Goal: Task Accomplishment & Management: Manage account settings

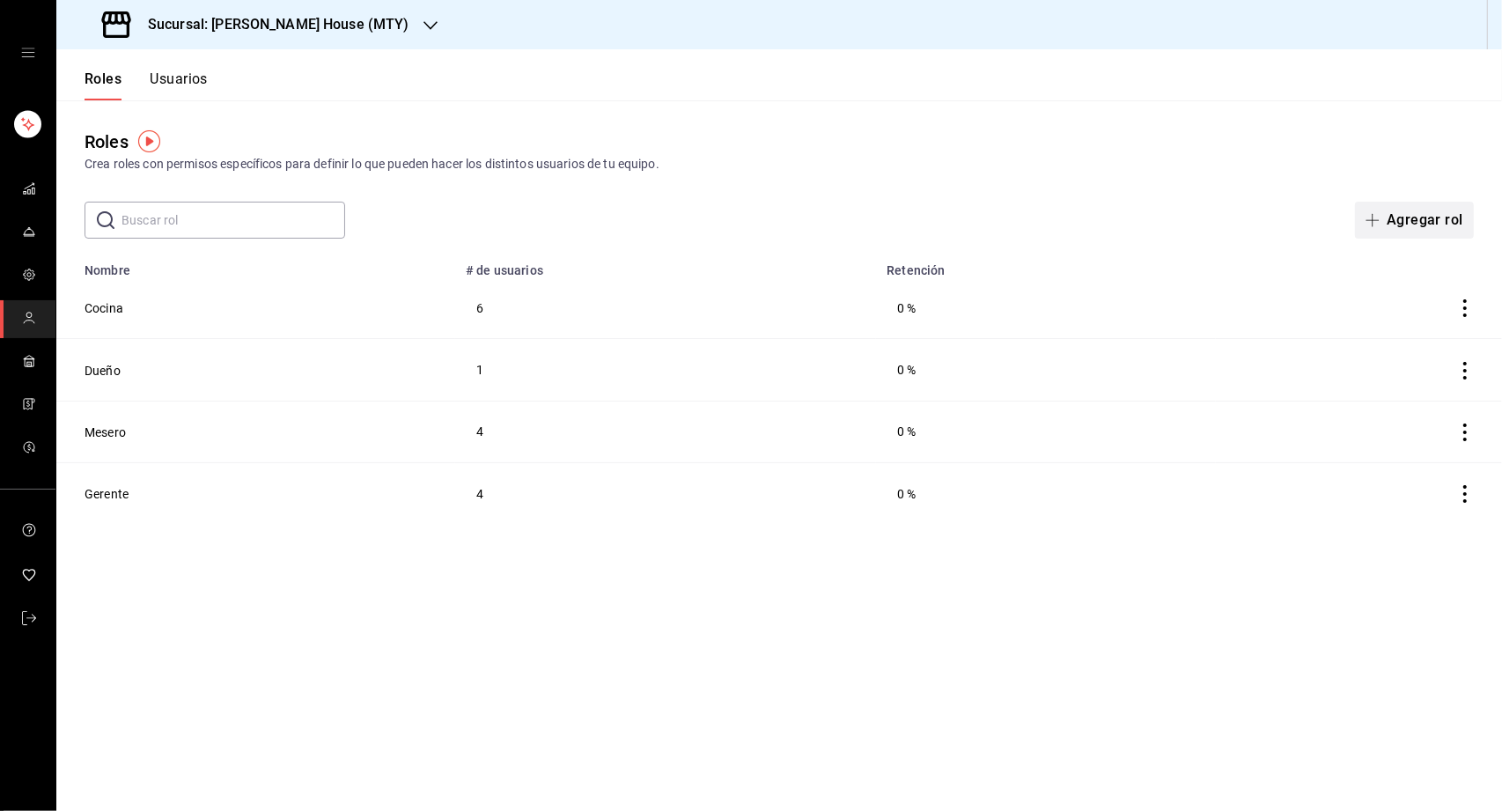
click at [1391, 217] on button "Agregar rol" at bounding box center [1414, 220] width 119 height 37
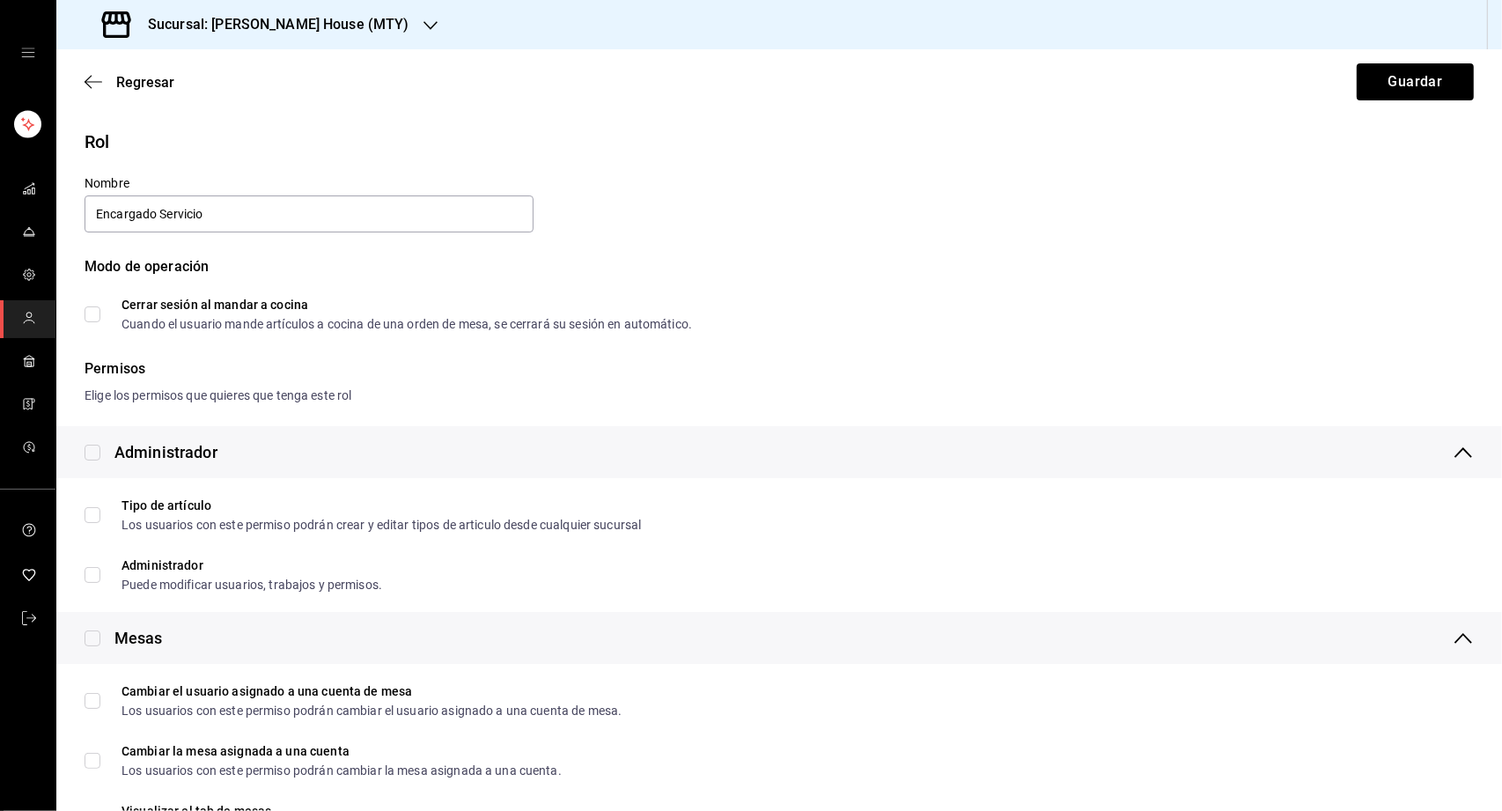
type input "Encargado Servicio"
click at [90, 313] on input "Cerrar sesión al mandar a cocina Cuando el usuario mande artículos a cocina de …" at bounding box center [93, 314] width 16 height 16
checkbox input "true"
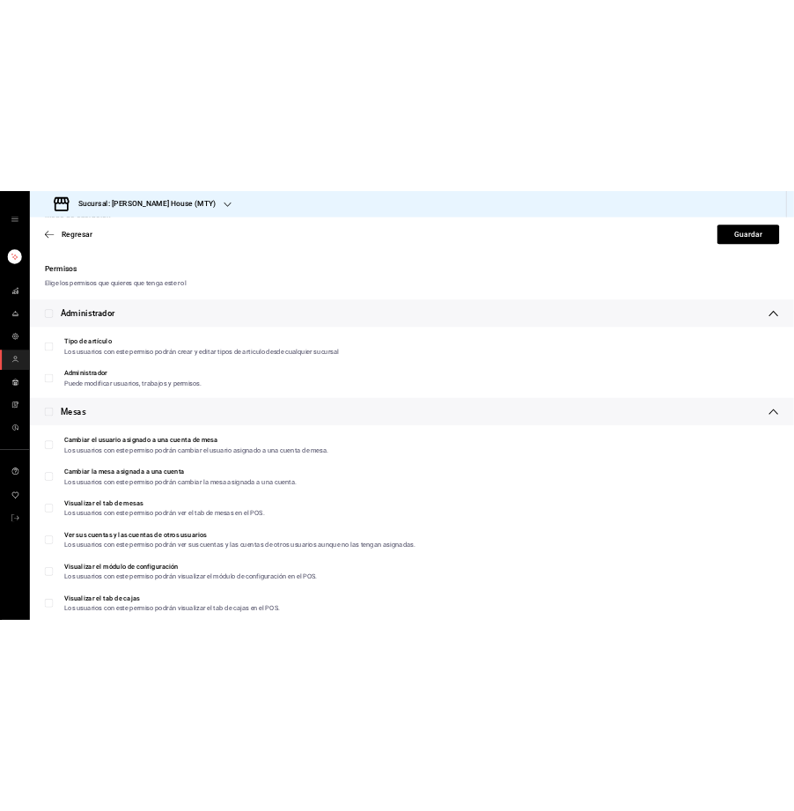
scroll to position [225, 0]
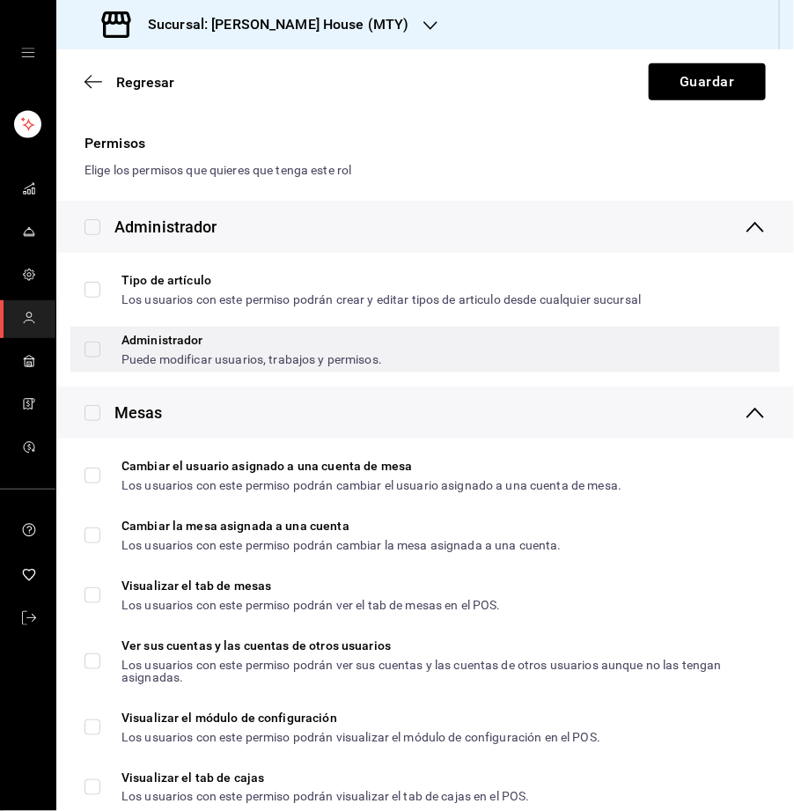
click at [82, 347] on div "Administrador Puede modificar usuarios, trabajos y permisos." at bounding box center [425, 350] width 710 height 46
checkbox input "true"
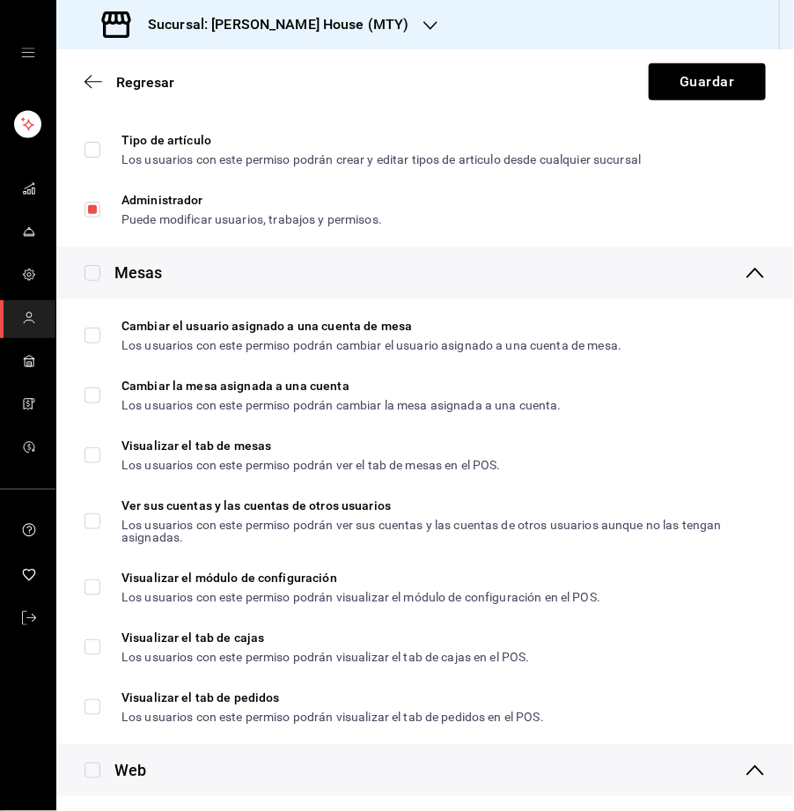
scroll to position [409, 0]
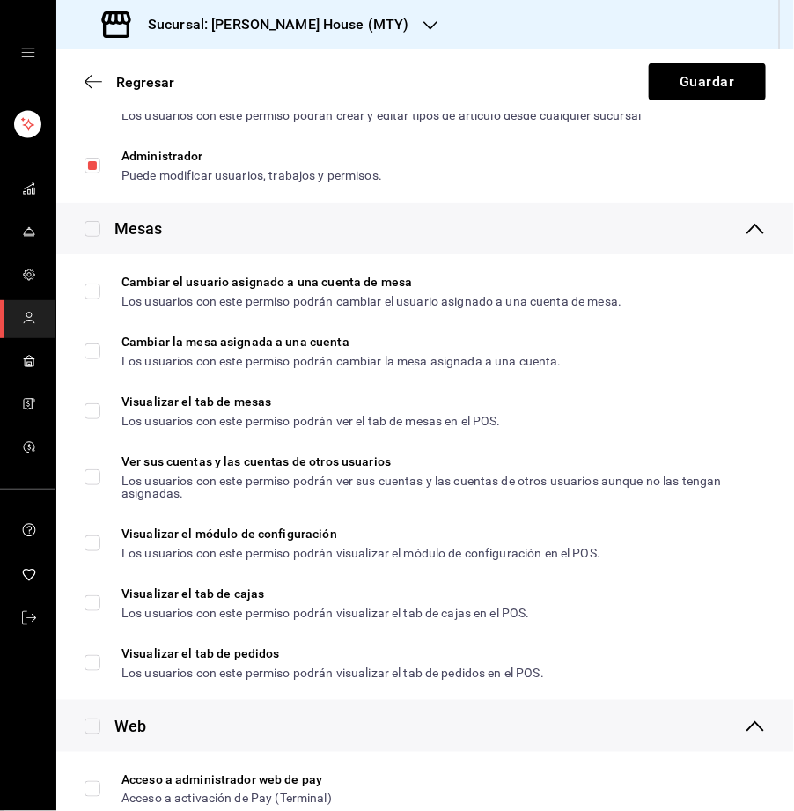
click at [99, 232] on input "checkbox" at bounding box center [93, 229] width 16 height 16
checkbox input "true"
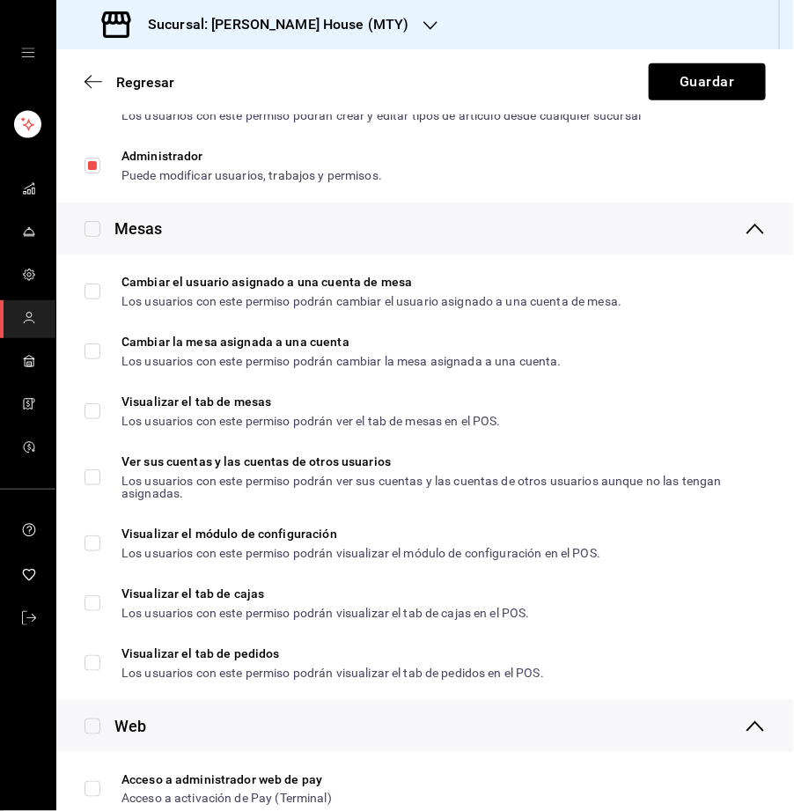
checkbox input "true"
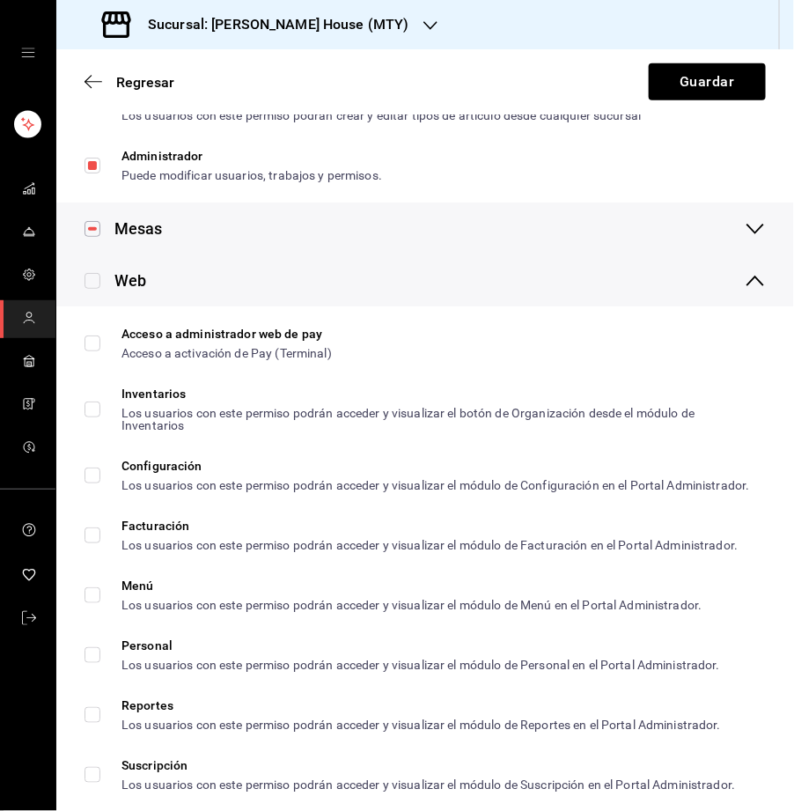
click at [761, 232] on icon at bounding box center [755, 228] width 21 height 21
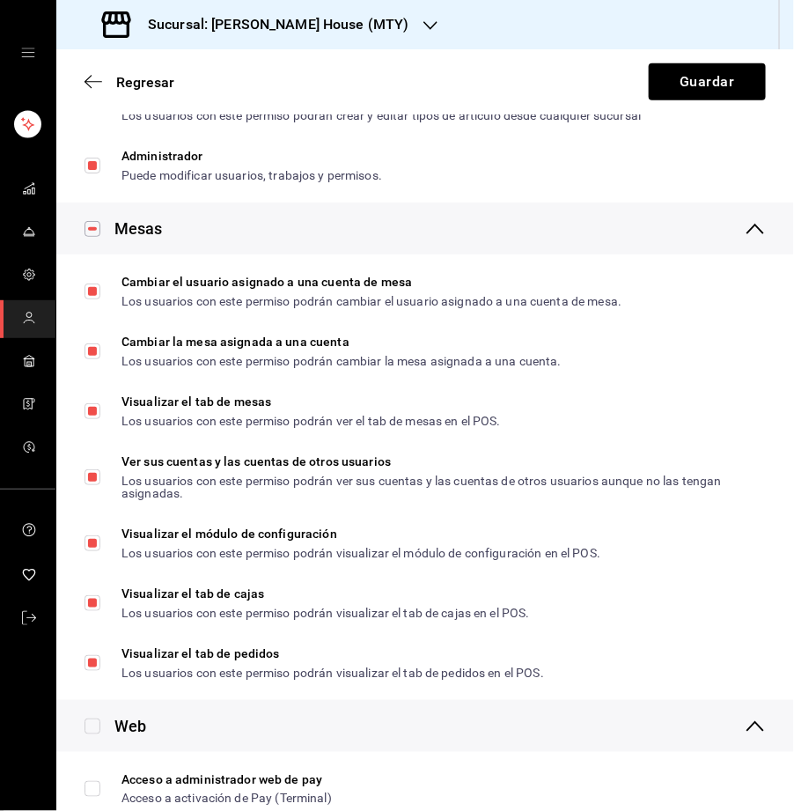
click at [761, 232] on icon at bounding box center [755, 228] width 21 height 21
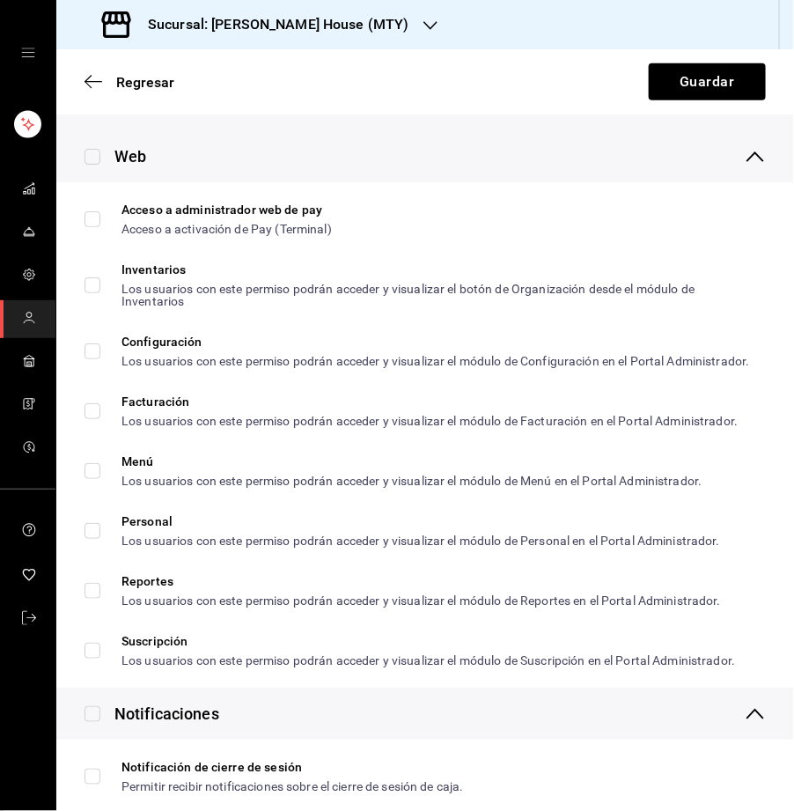
scroll to position [540, 0]
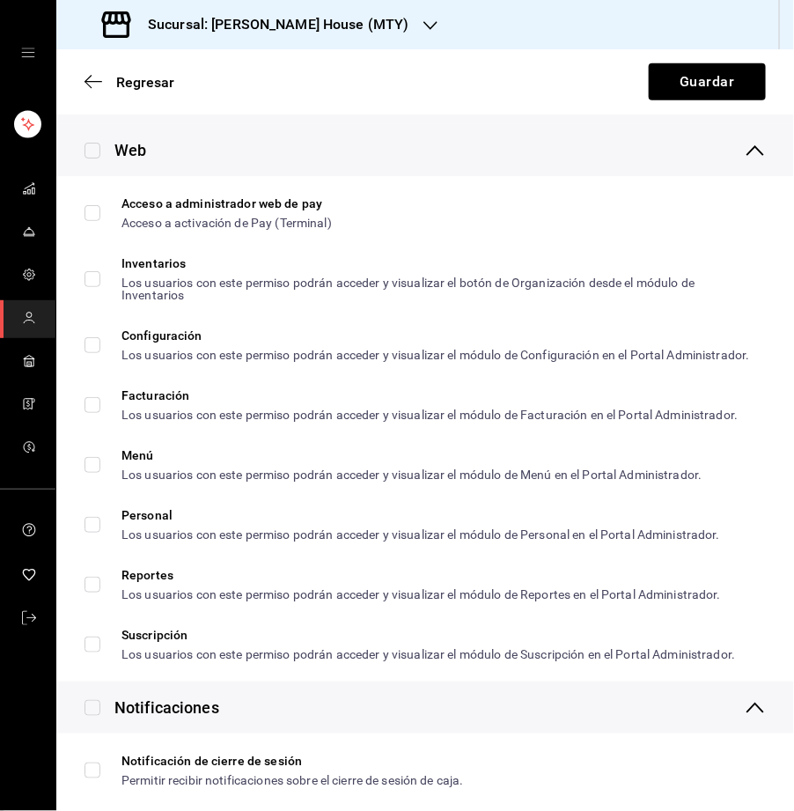
click at [92, 147] on input "checkbox" at bounding box center [93, 151] width 16 height 16
checkbox input "true"
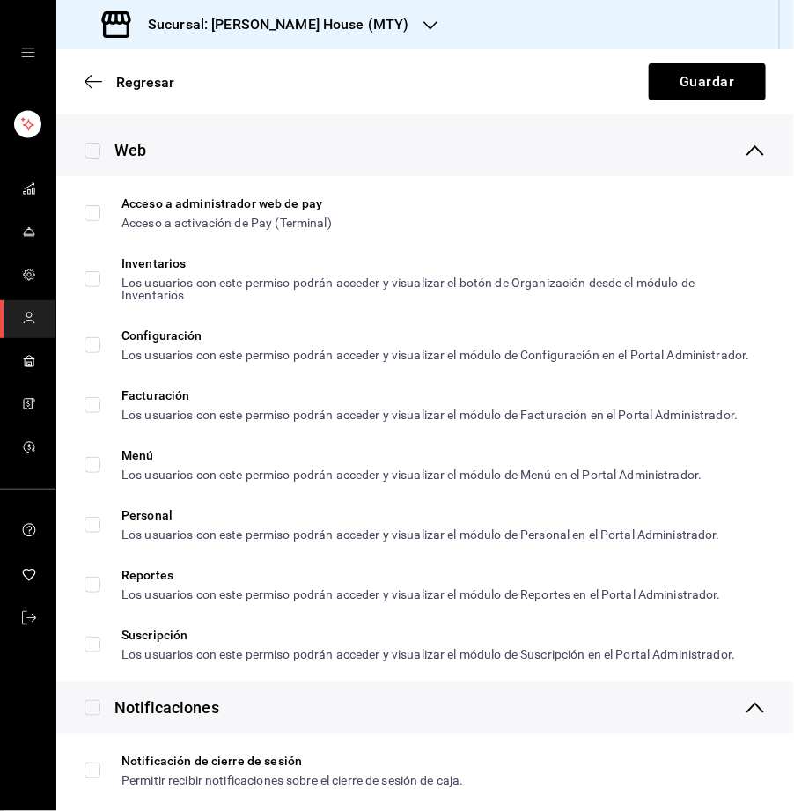
checkbox input "true"
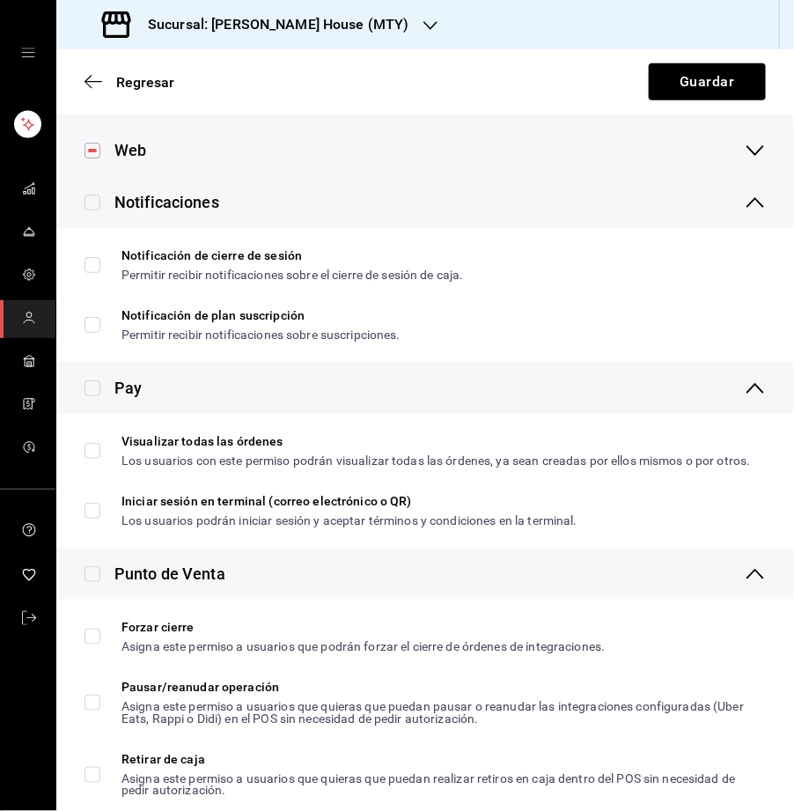
click at [749, 147] on icon at bounding box center [756, 150] width 18 height 11
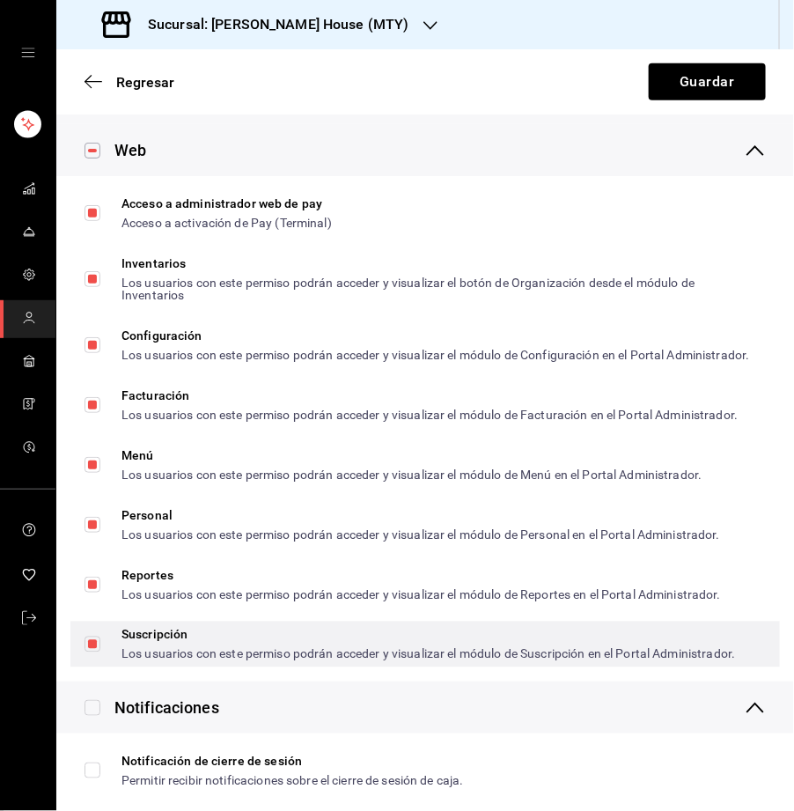
click at [92, 652] on input "Suscripción Los usuarios con este permiso podrán acceder y visualizar el módulo…" at bounding box center [93, 644] width 16 height 16
checkbox input "false"
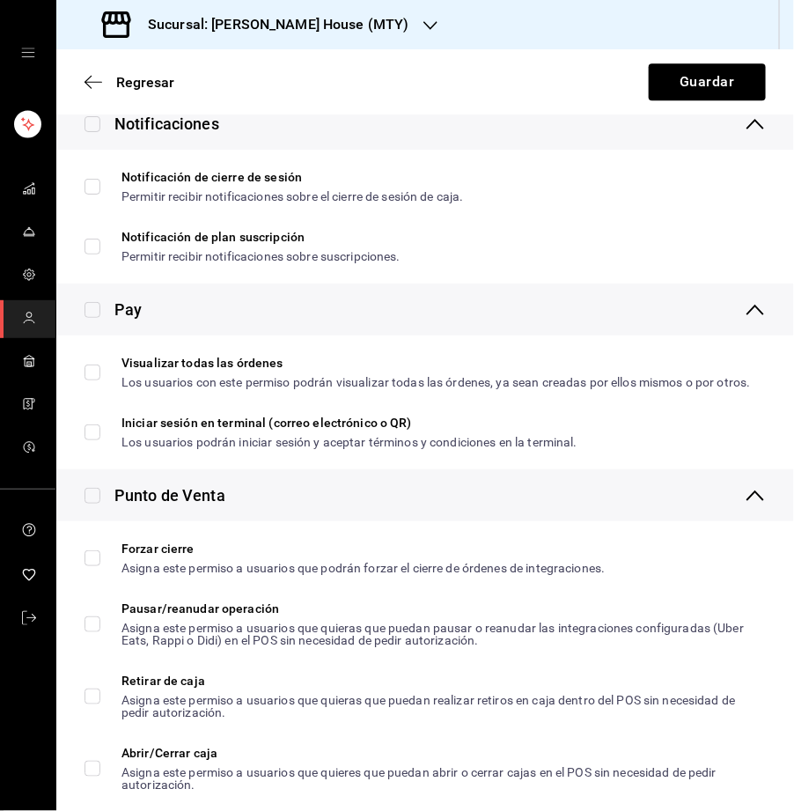
scroll to position [1141, 0]
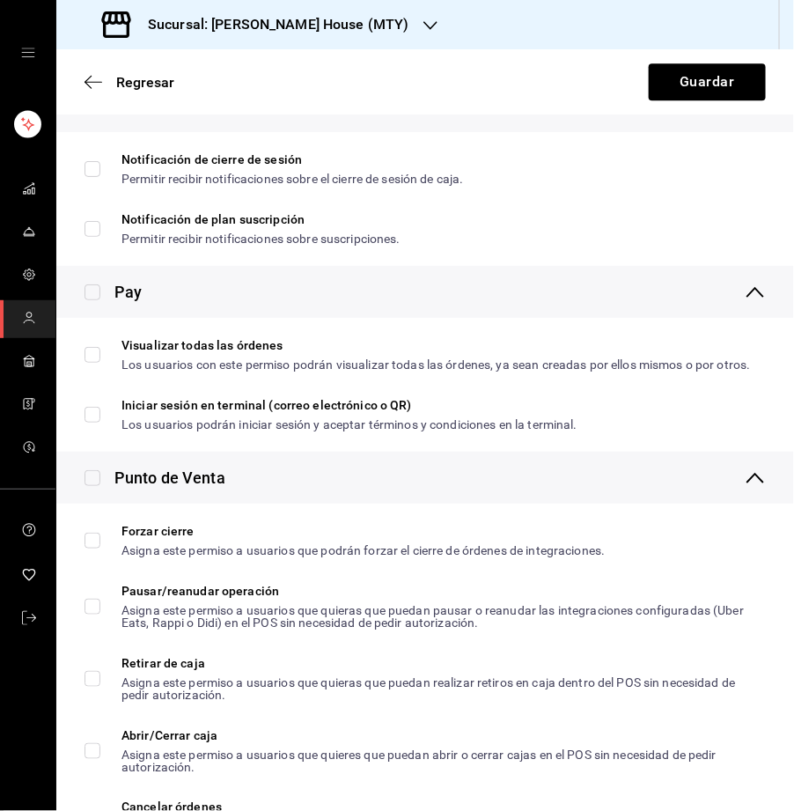
click at [93, 304] on label at bounding box center [93, 292] width 16 height 24
click at [93, 300] on input "checkbox" at bounding box center [93, 292] width 16 height 16
checkbox input "true"
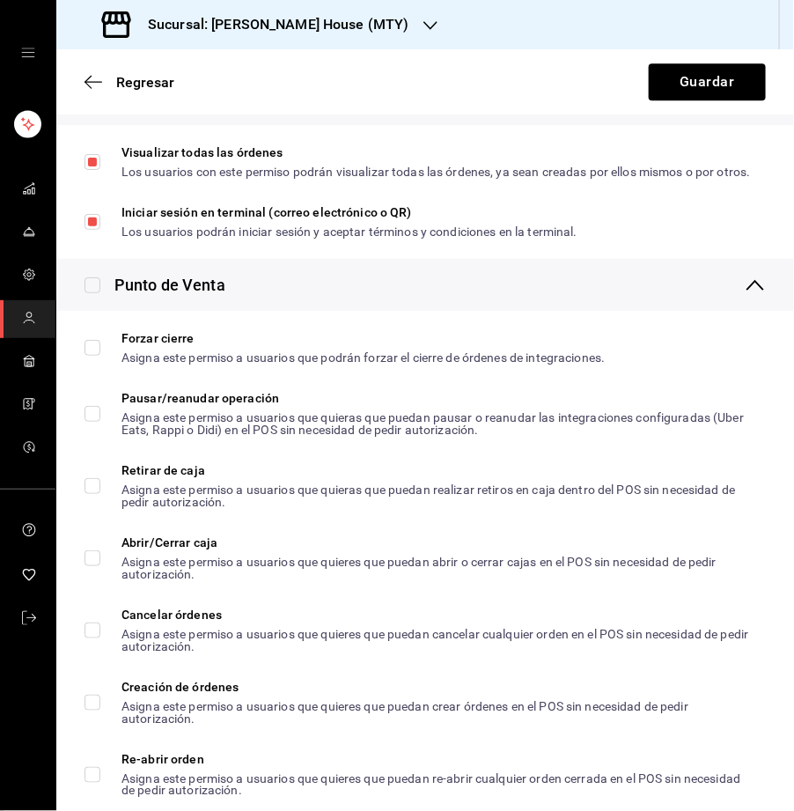
scroll to position [1339, 0]
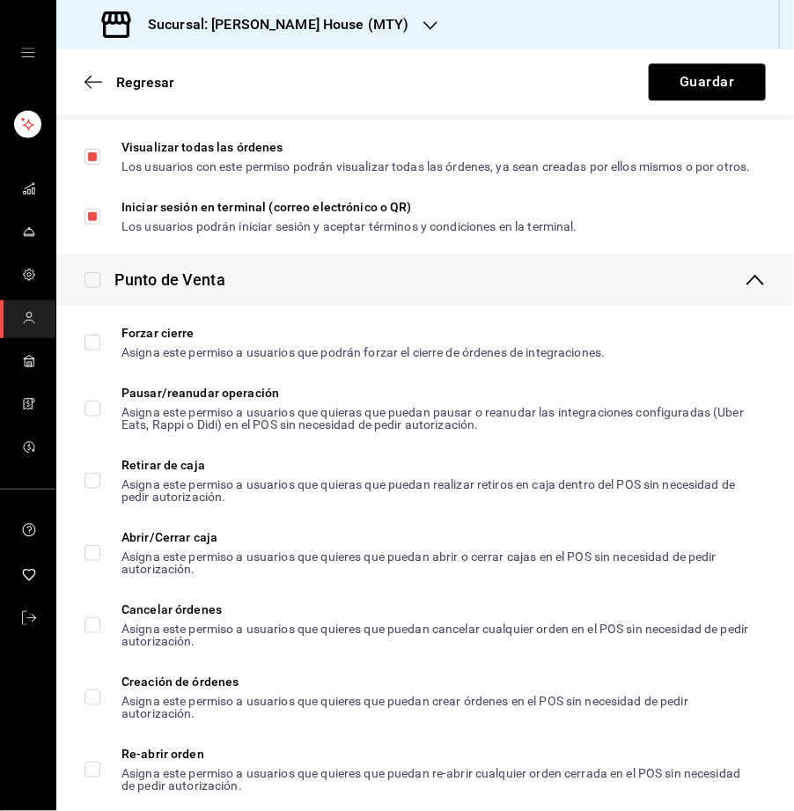
click at [97, 288] on input "checkbox" at bounding box center [93, 280] width 16 height 16
checkbox input "true"
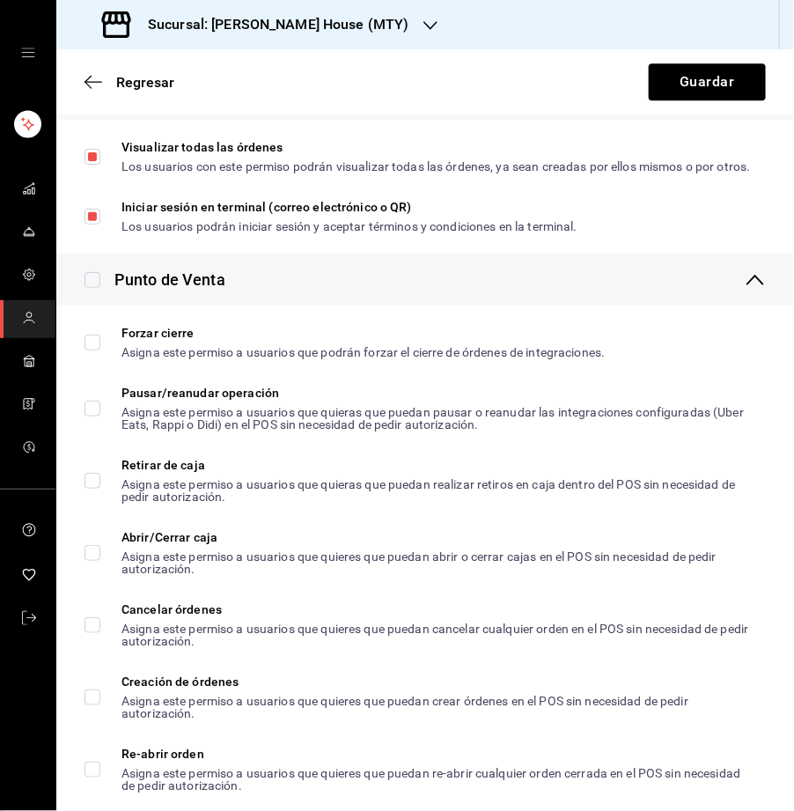
checkbox input "true"
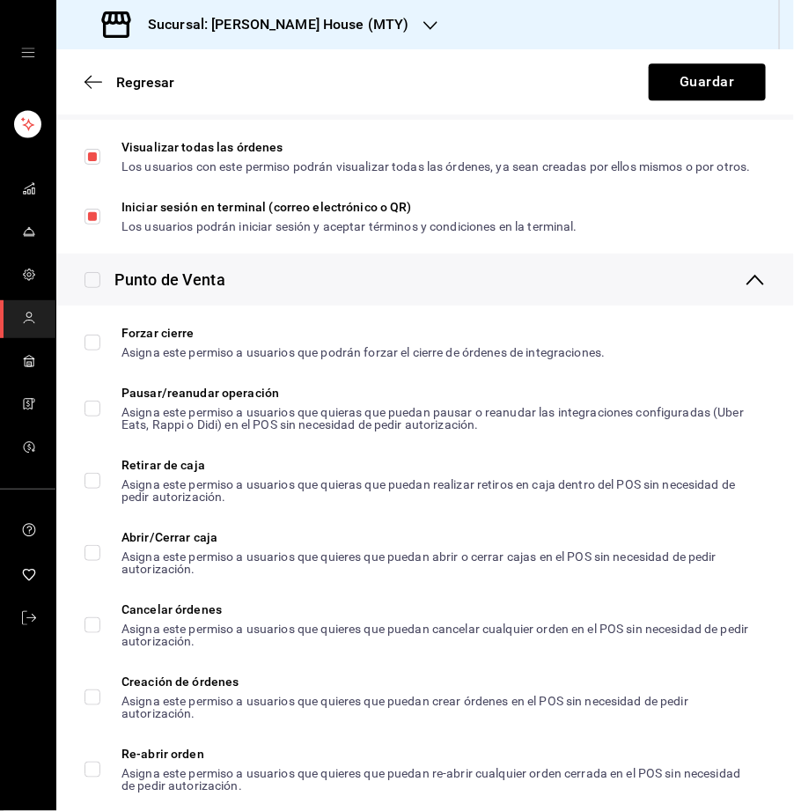
checkbox input "true"
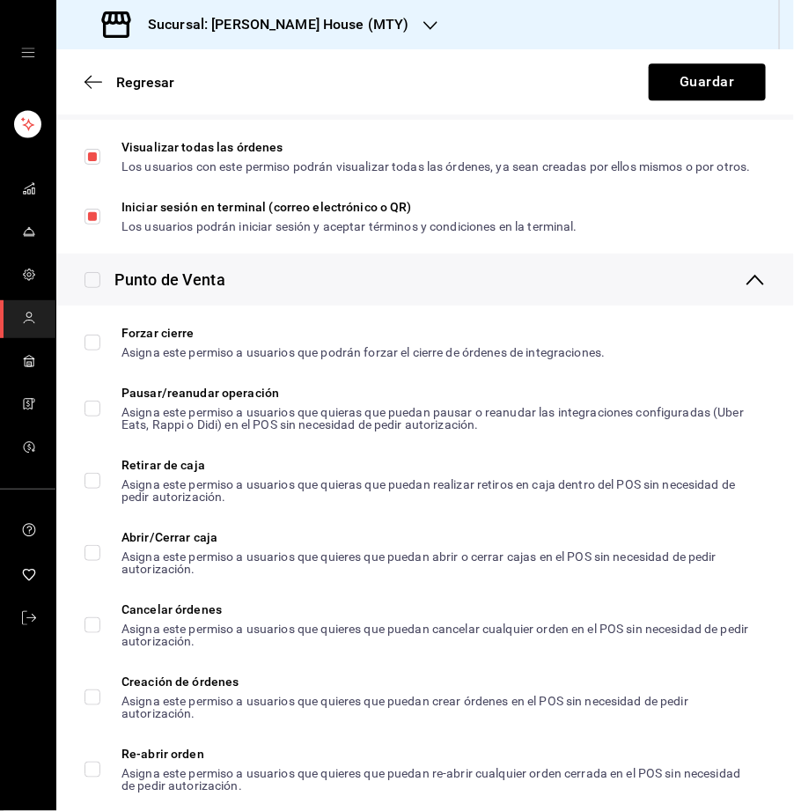
checkbox input "true"
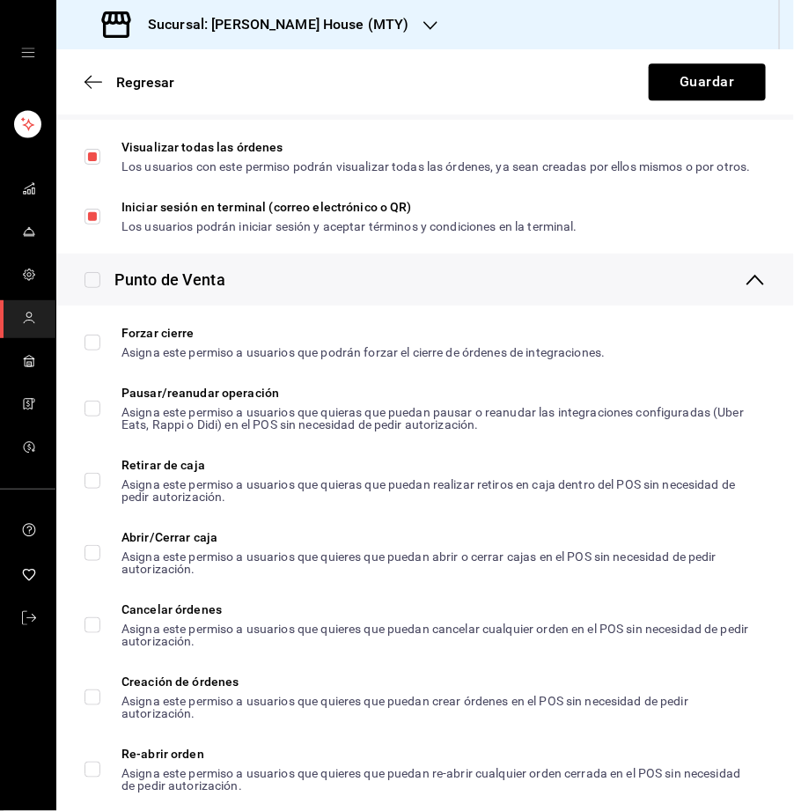
checkbox input "true"
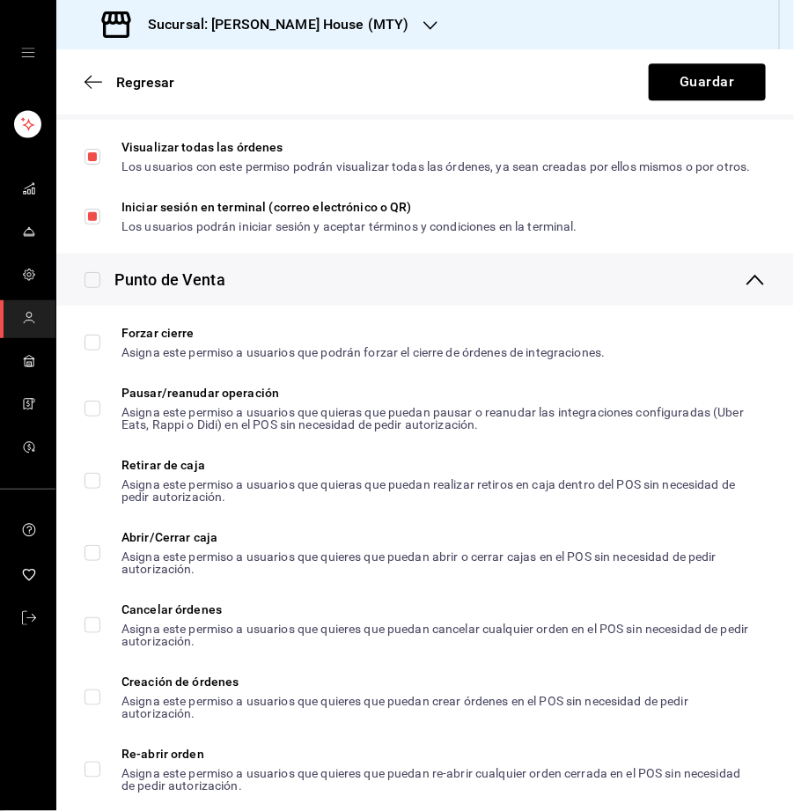
checkbox input "true"
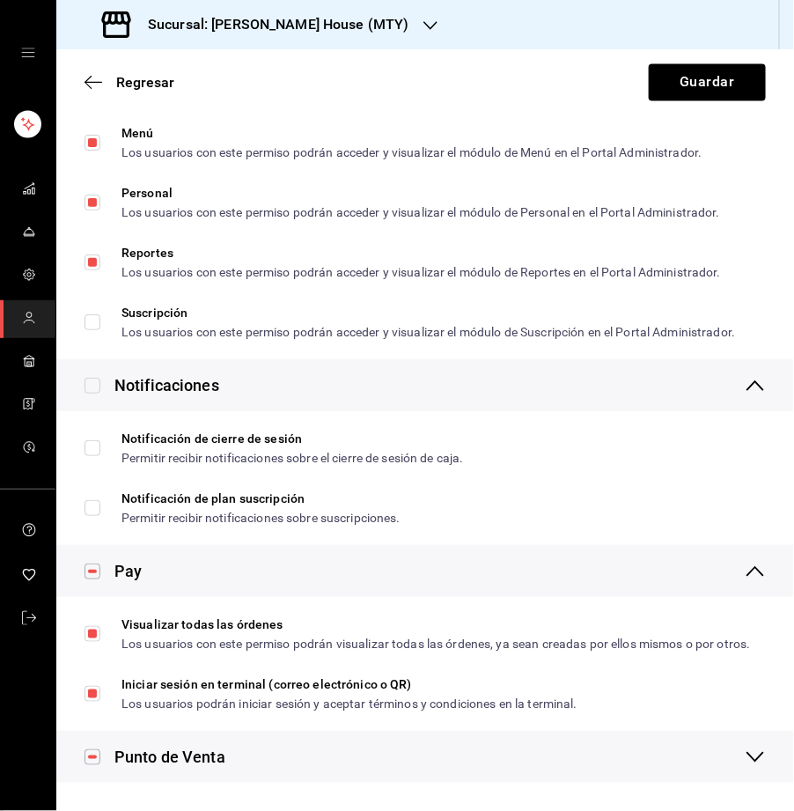
scroll to position [886, 0]
click at [741, 754] on div "Punto de Venta" at bounding box center [425, 757] width 738 height 52
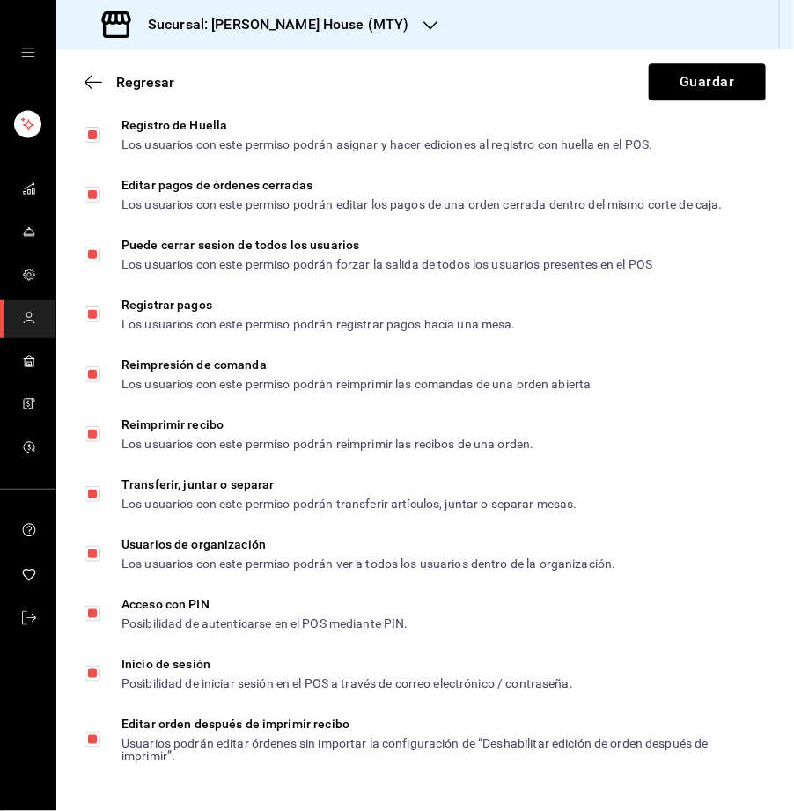
scroll to position [2592, 0]
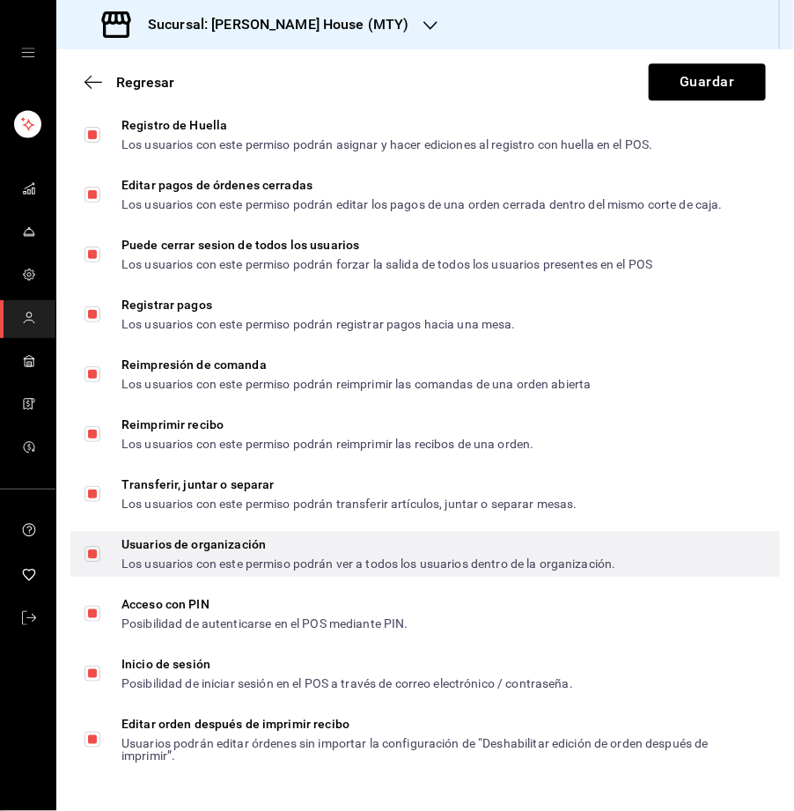
click at [90, 558] on input "Usuarios de organización Los usuarios con este permiso podrán ver a todos los u…" at bounding box center [93, 554] width 16 height 16
checkbox input "false"
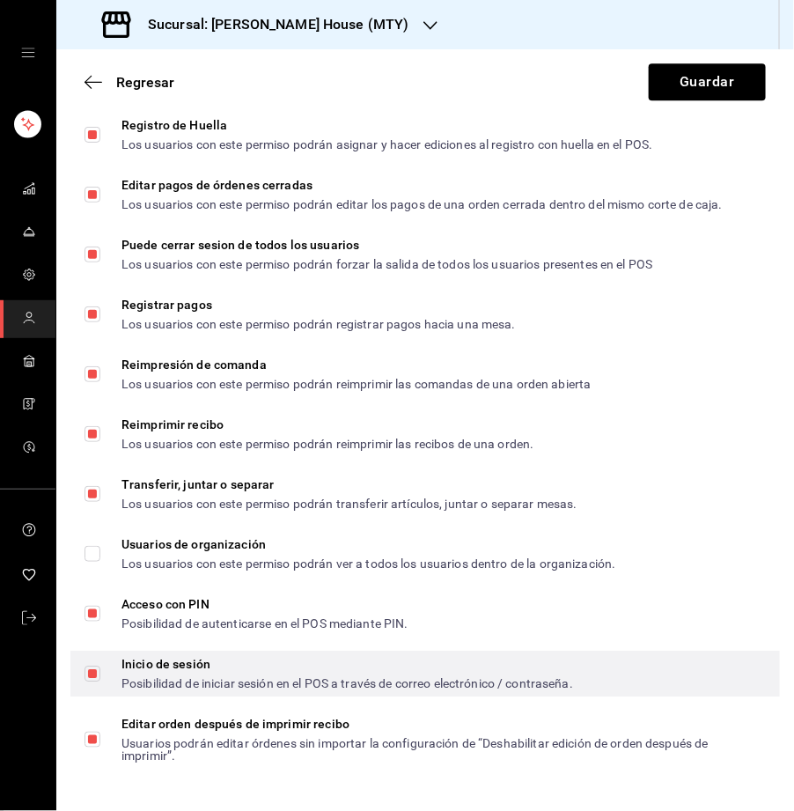
click at [92, 672] on input "Inicio de sesión Posibilidad de iniciar sesión en el POS a través de correo ele…" at bounding box center [93, 674] width 16 height 16
checkbox input "false"
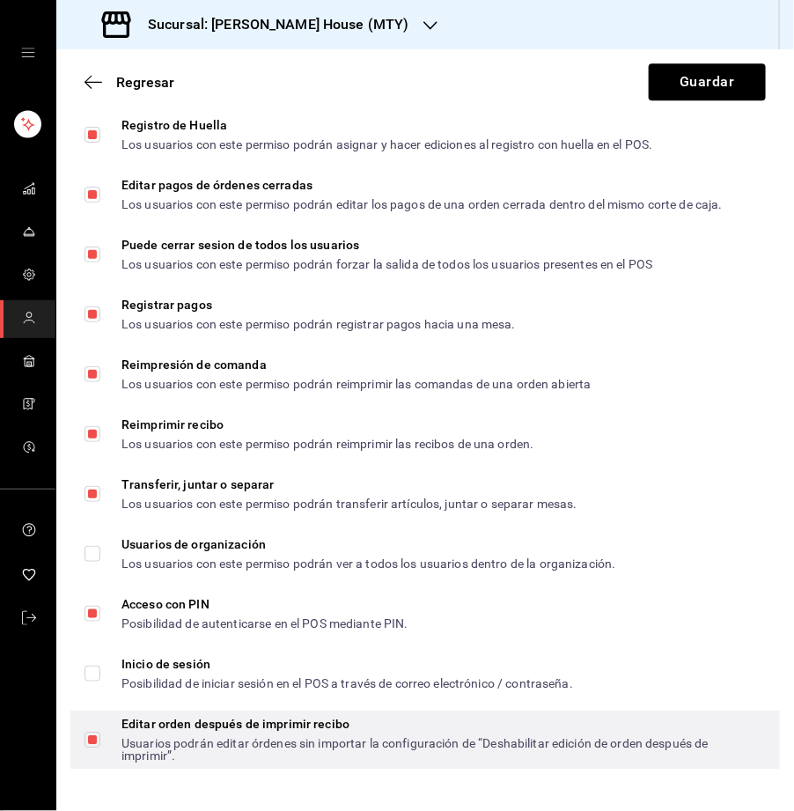
click at [92, 736] on input "Editar orden después de imprimir recibo Usuarios podrán editar órdenes sin impo…" at bounding box center [93, 740] width 16 height 16
checkbox input "false"
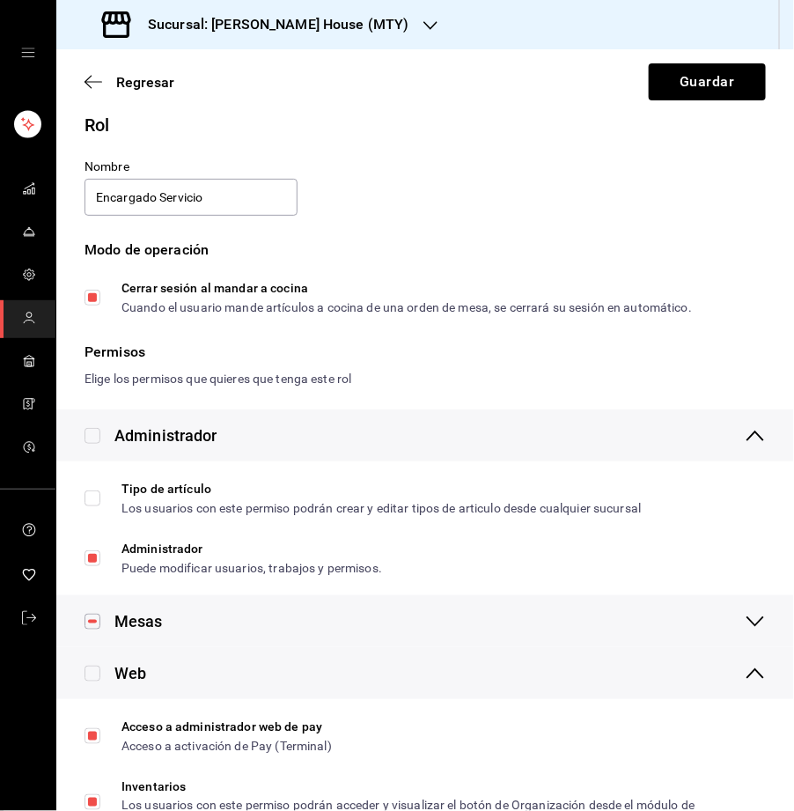
scroll to position [0, 0]
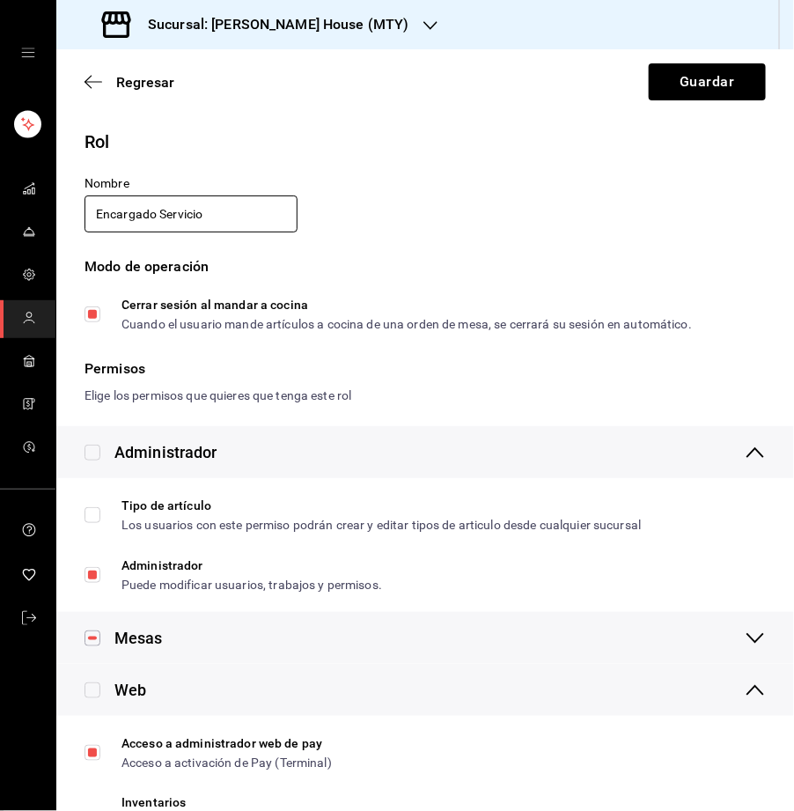
click at [230, 212] on input "Encargado Servicio" at bounding box center [191, 213] width 213 height 37
click at [700, 83] on button "Guardar" at bounding box center [707, 81] width 117 height 37
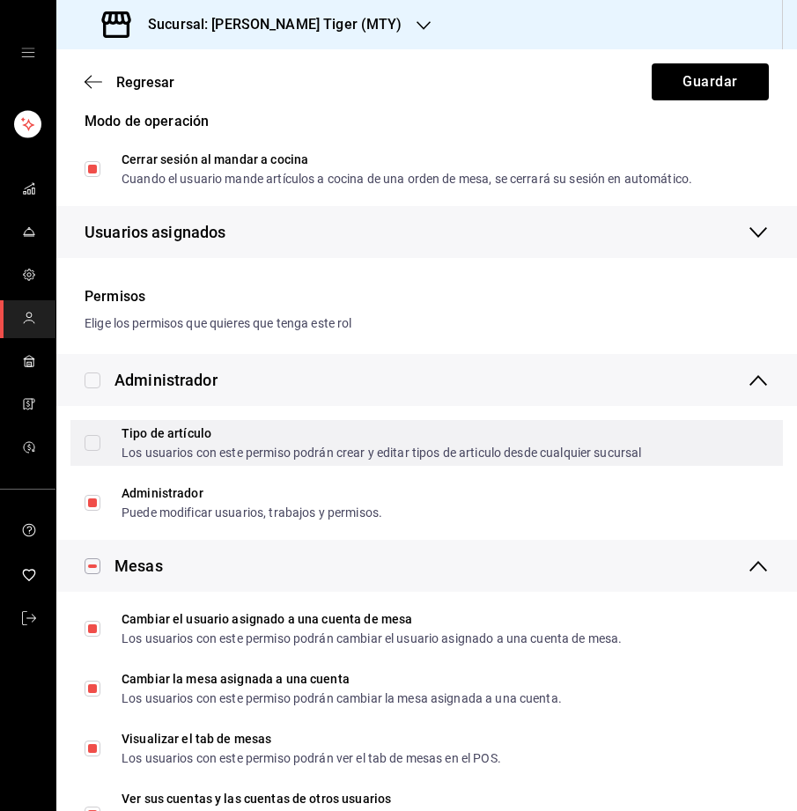
scroll to position [289, 0]
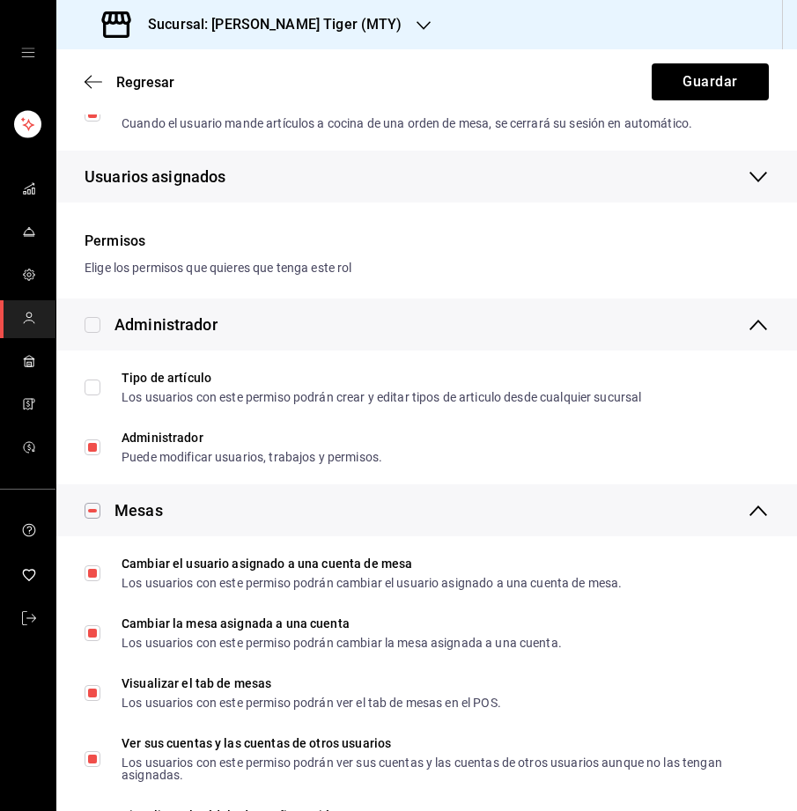
click at [758, 509] on icon at bounding box center [757, 510] width 21 height 21
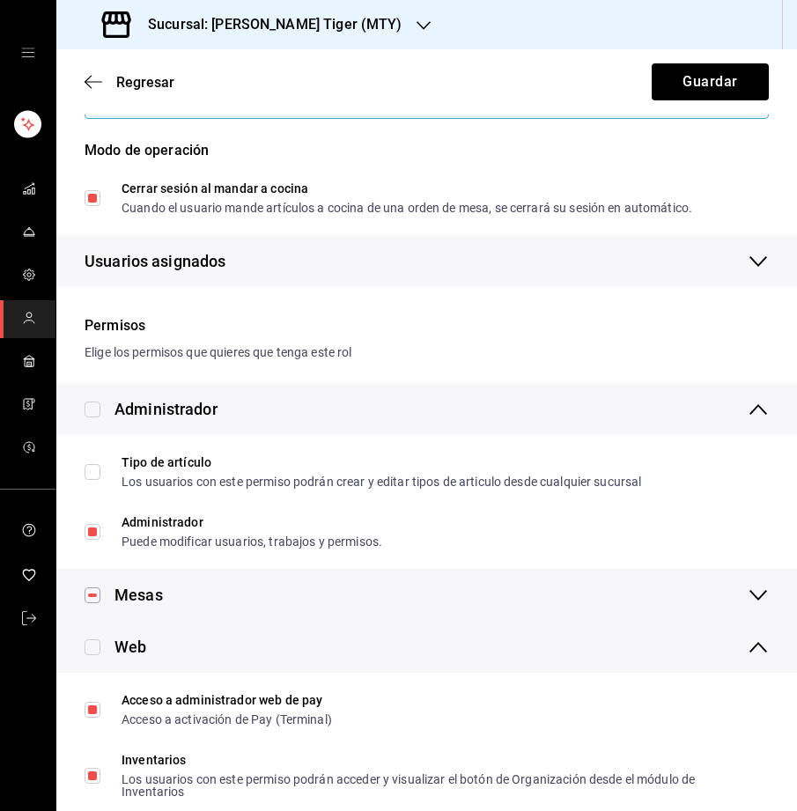
scroll to position [204, 0]
click at [759, 256] on icon "button" at bounding box center [757, 261] width 21 height 21
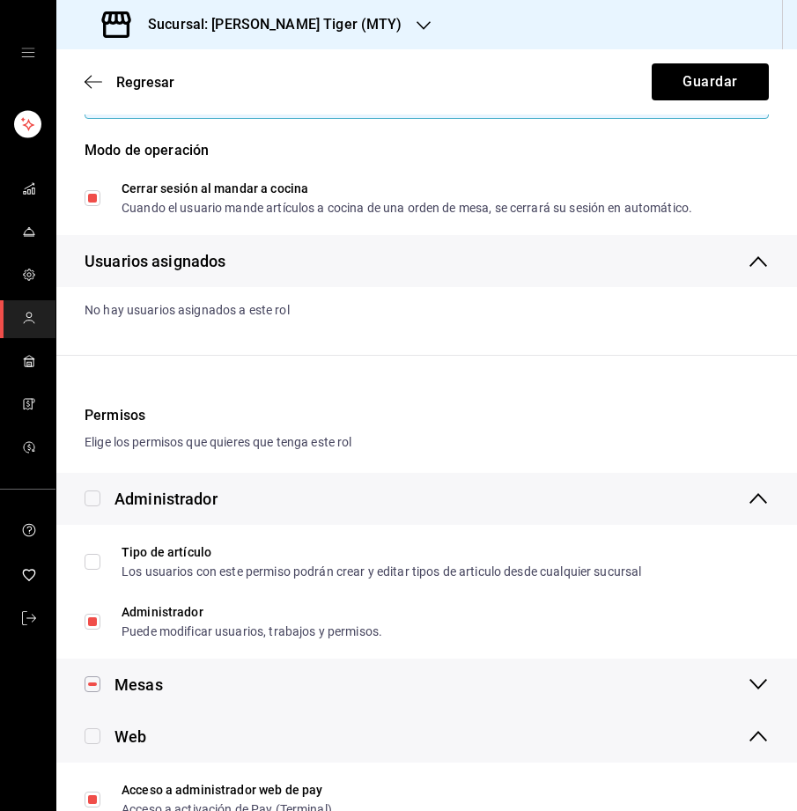
click at [758, 256] on icon "button" at bounding box center [758, 261] width 18 height 11
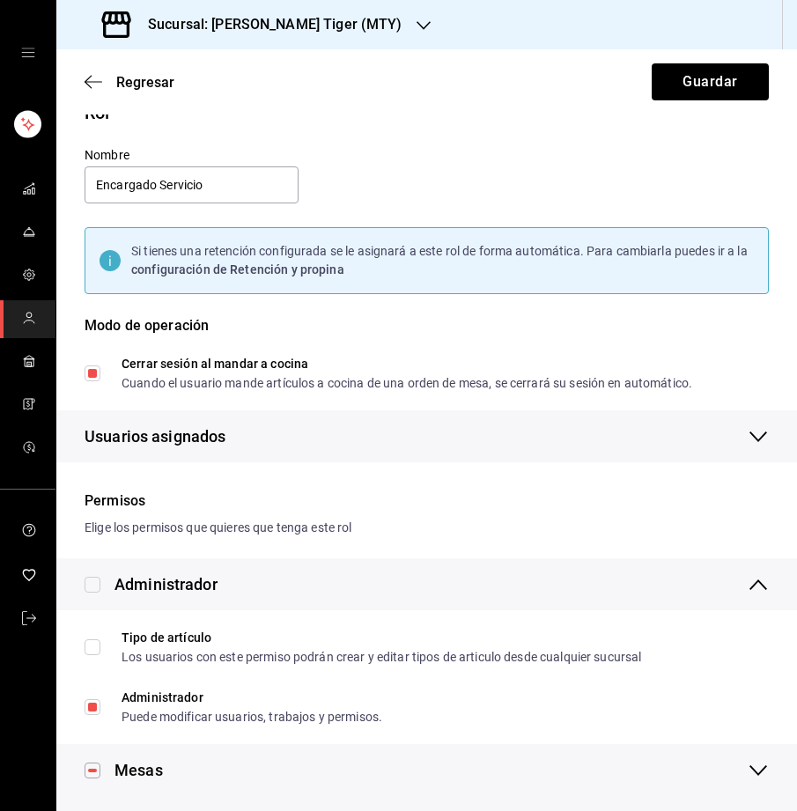
scroll to position [0, 0]
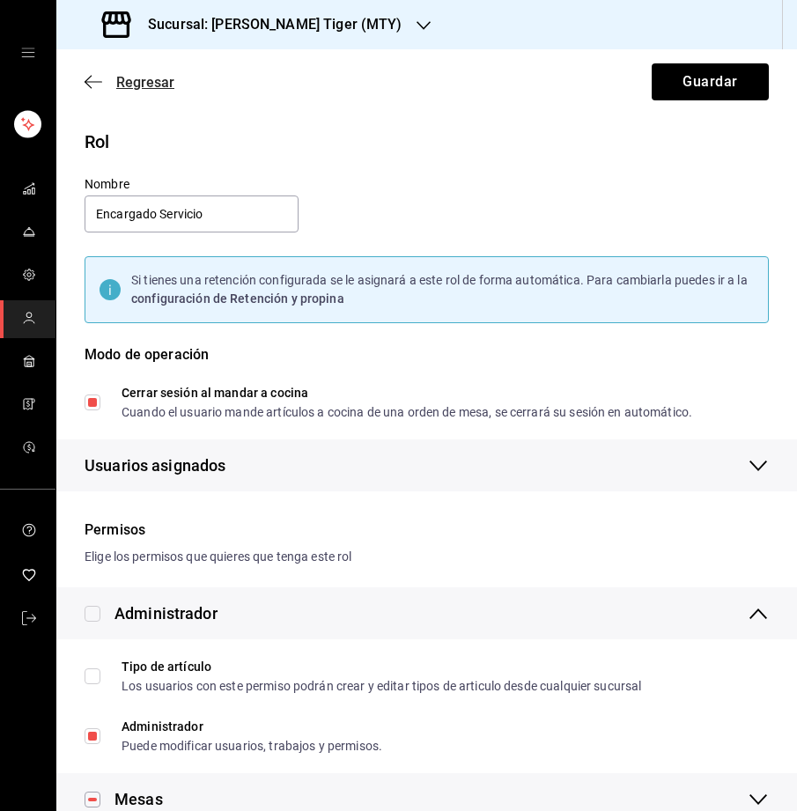
click at [119, 81] on span "Regresar" at bounding box center [145, 82] width 58 height 17
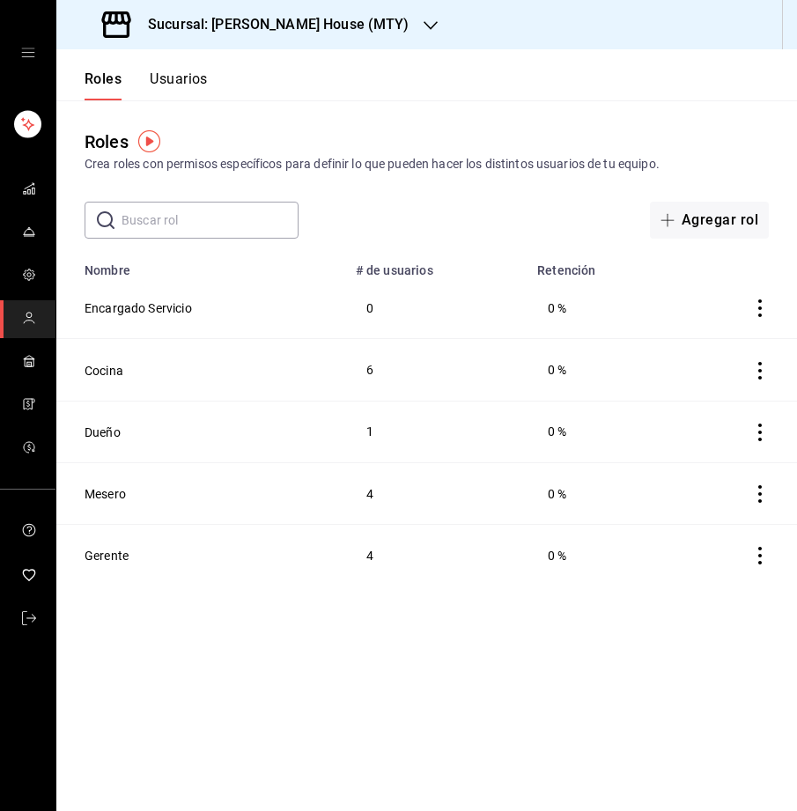
click at [291, 34] on h3 "Sucursal: [PERSON_NAME] House (MTY)" at bounding box center [272, 24] width 276 height 21
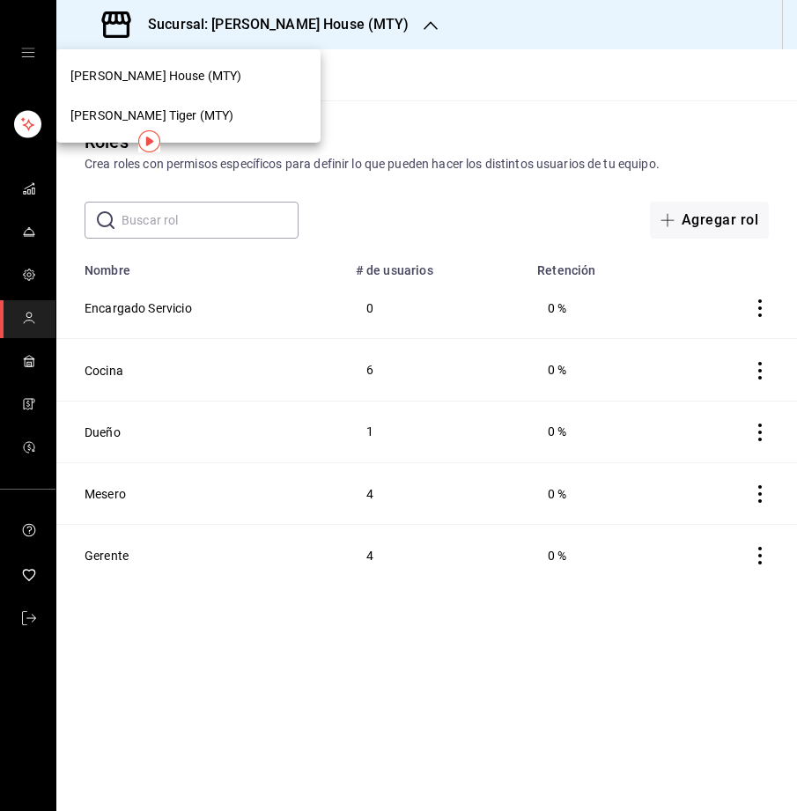
click at [231, 107] on div "Toshi Tiger (MTY)" at bounding box center [188, 116] width 236 height 18
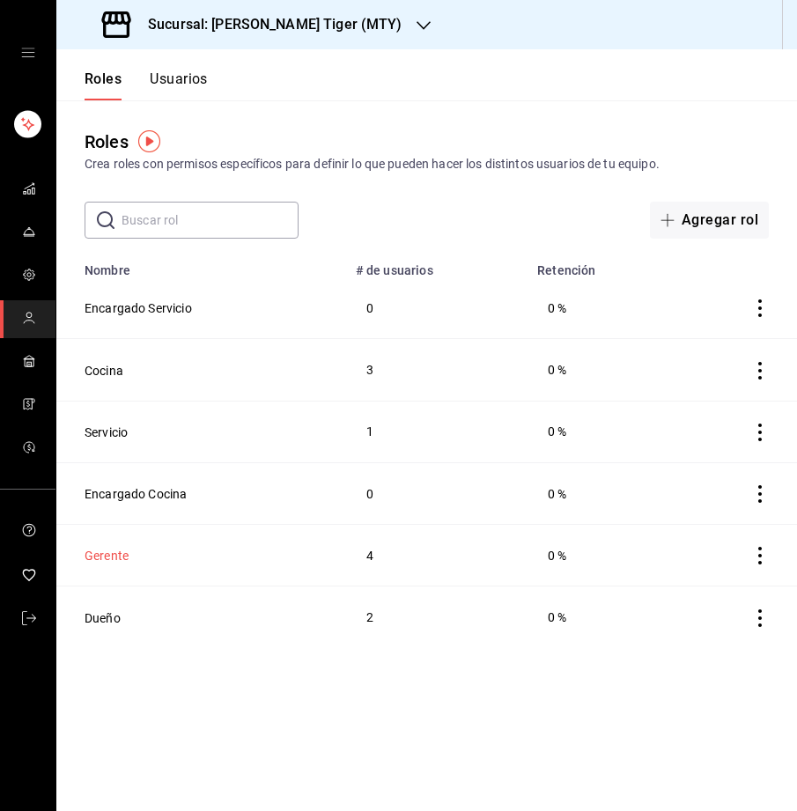
click at [111, 556] on button "Gerente" at bounding box center [107, 556] width 44 height 18
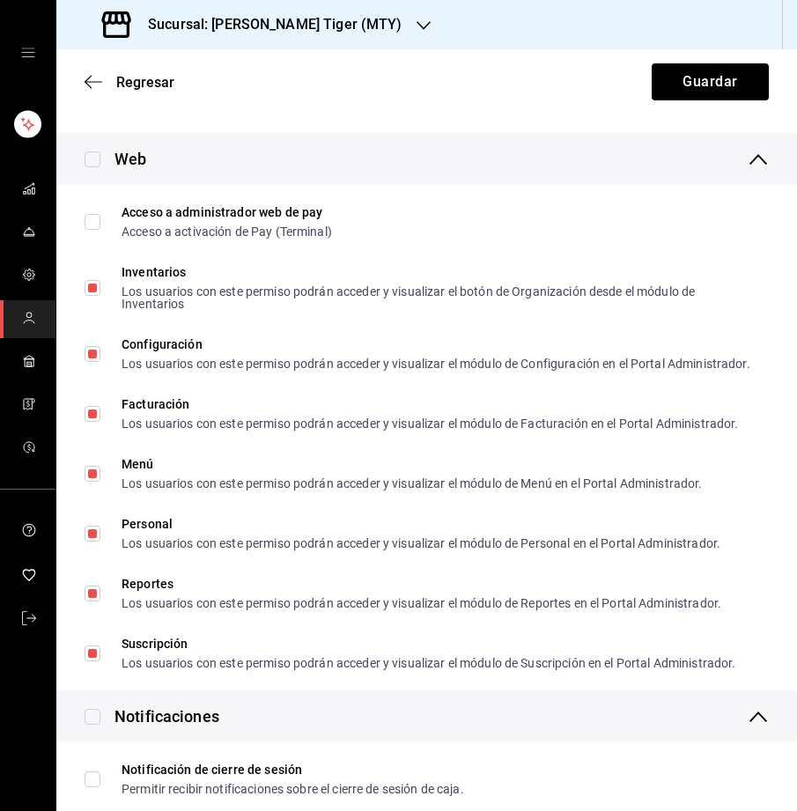
scroll to position [1169, 0]
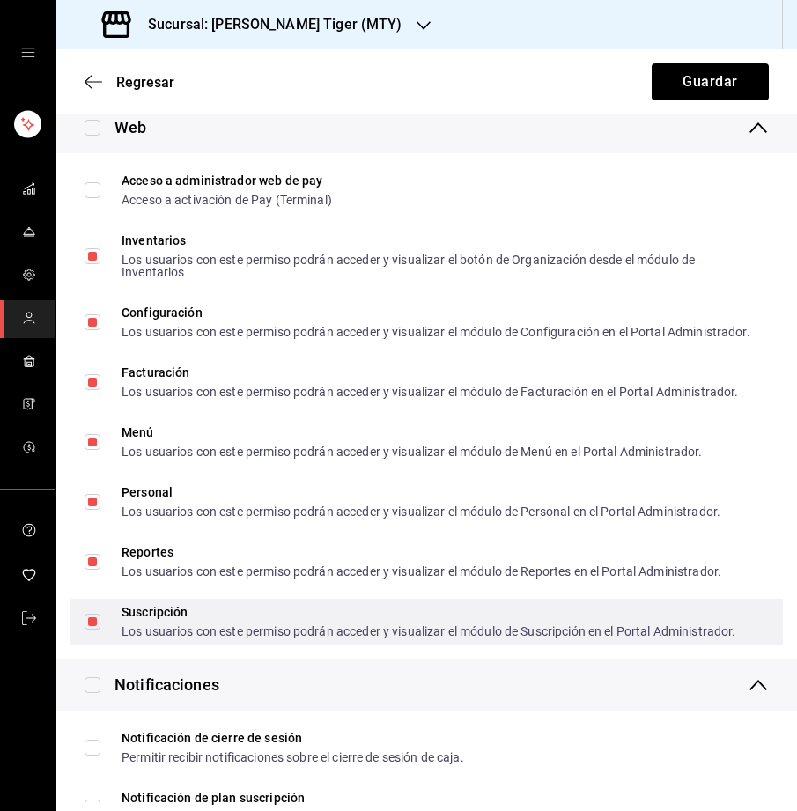
click at [92, 629] on input "Suscripción Los usuarios con este permiso podrán acceder y visualizar el módulo…" at bounding box center [93, 622] width 16 height 16
checkbox input "false"
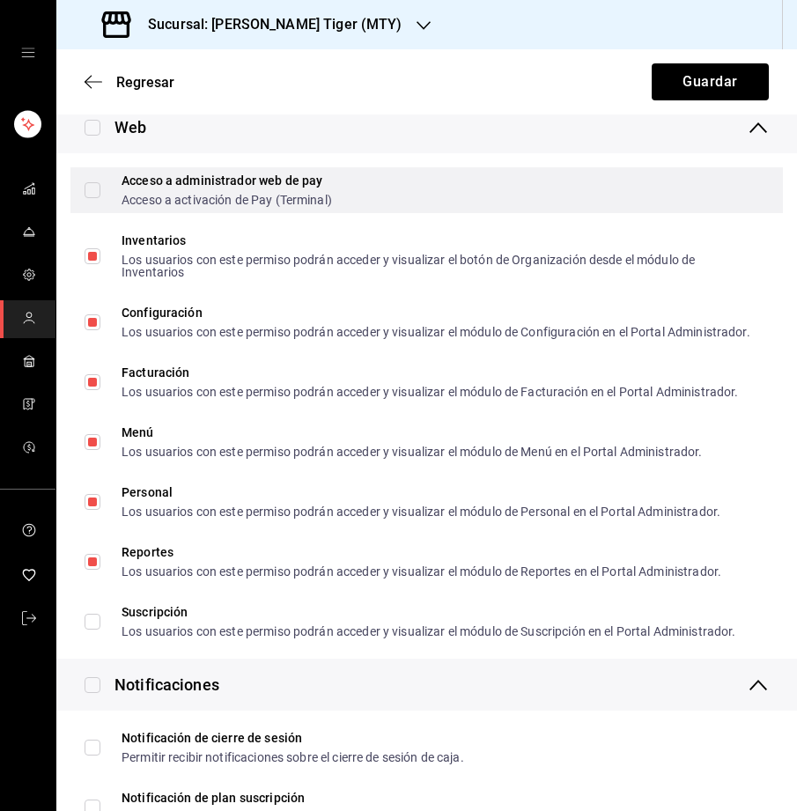
click at [92, 191] on input "Acceso a administrador web de pay Acceso a activación de Pay (Terminal)" at bounding box center [93, 190] width 16 height 16
checkbox input "true"
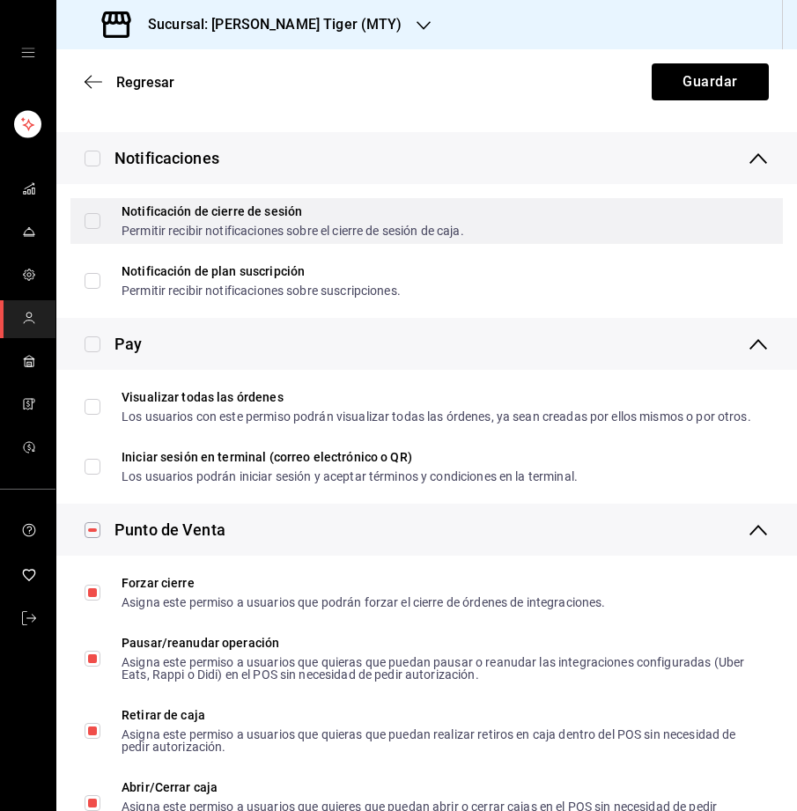
scroll to position [1718, 0]
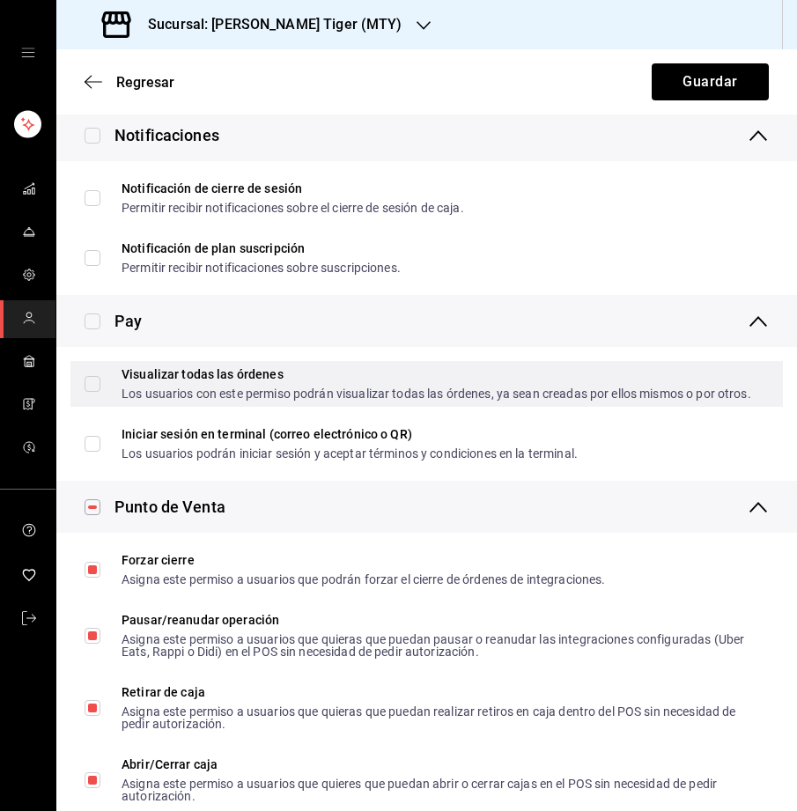
click at [97, 392] on input "Visualizar todas las órdenes Los usuarios con este permiso podrán visualizar to…" at bounding box center [93, 384] width 16 height 16
checkbox input "true"
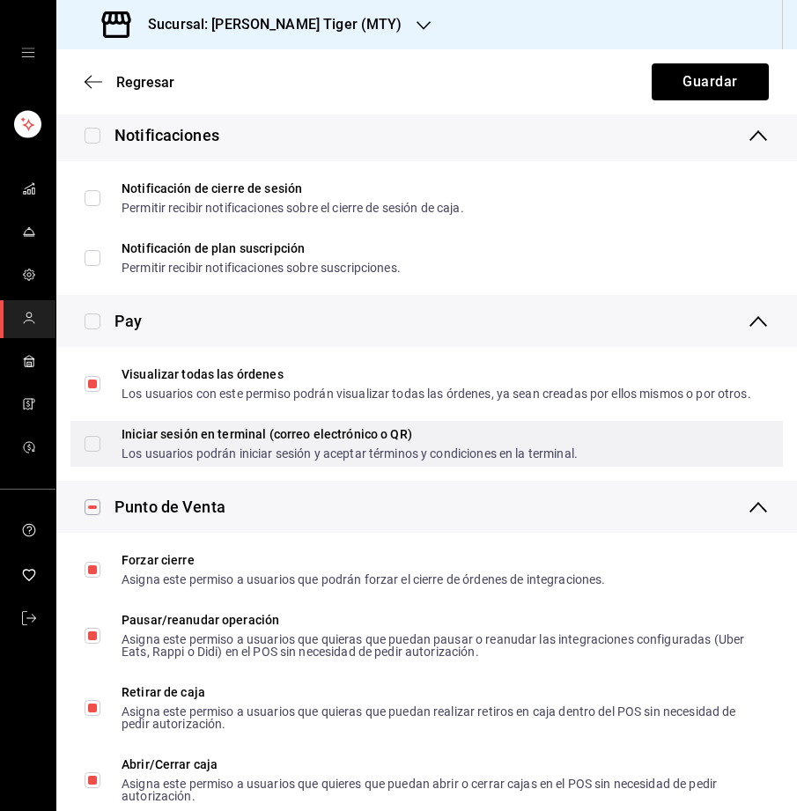
click at [95, 452] on input "Iniciar sesión en terminal (correo electrónico o QR) Los usuarios podrán inicia…" at bounding box center [93, 444] width 16 height 16
checkbox input "true"
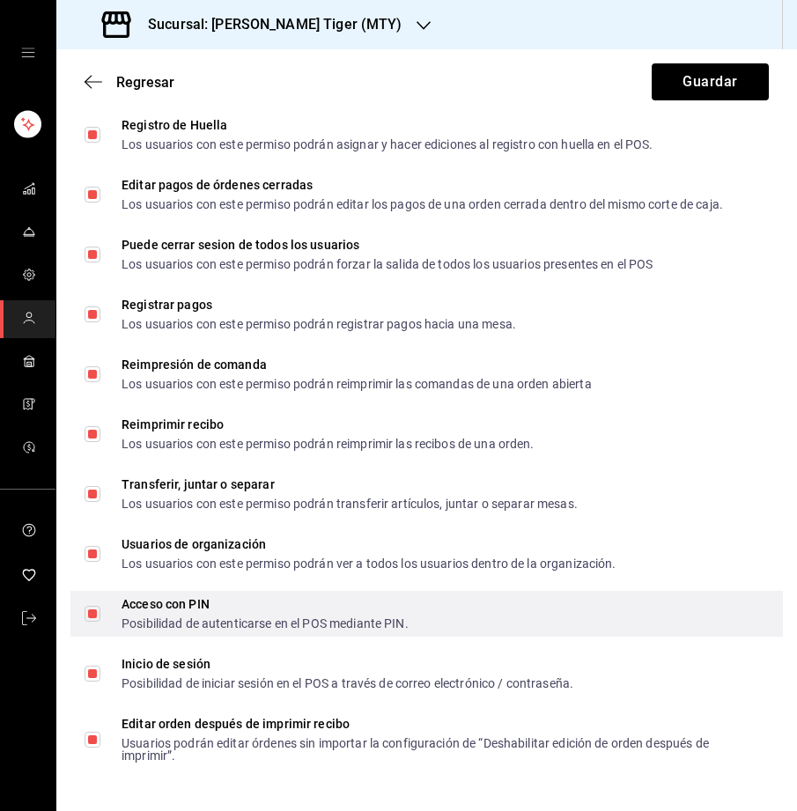
scroll to position [3197, 0]
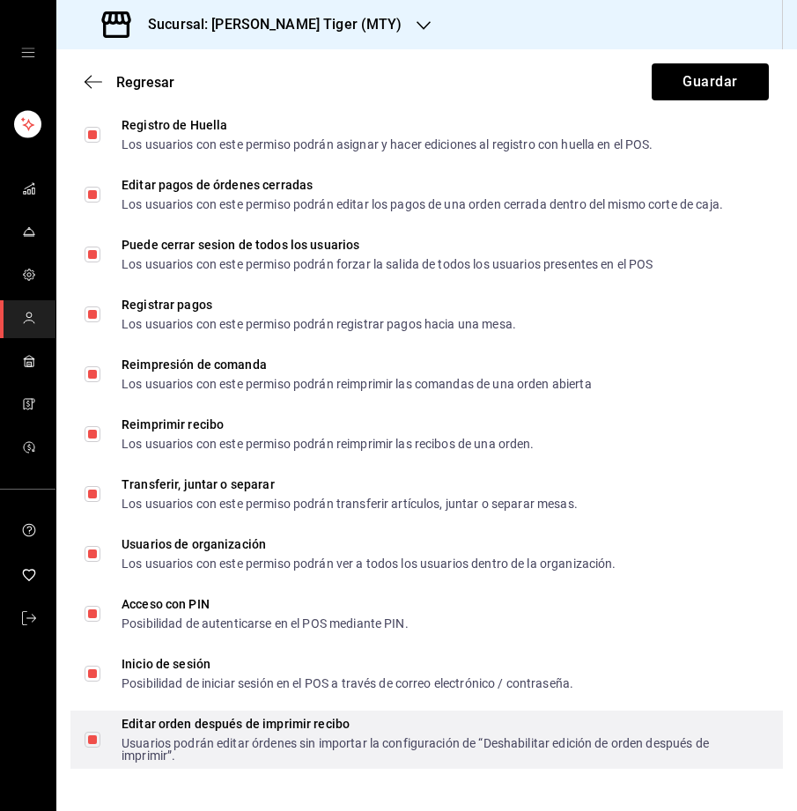
click at [91, 738] on input "Editar orden después de imprimir recibo Usuarios podrán editar órdenes sin impo…" at bounding box center [93, 740] width 16 height 16
checkbox input "false"
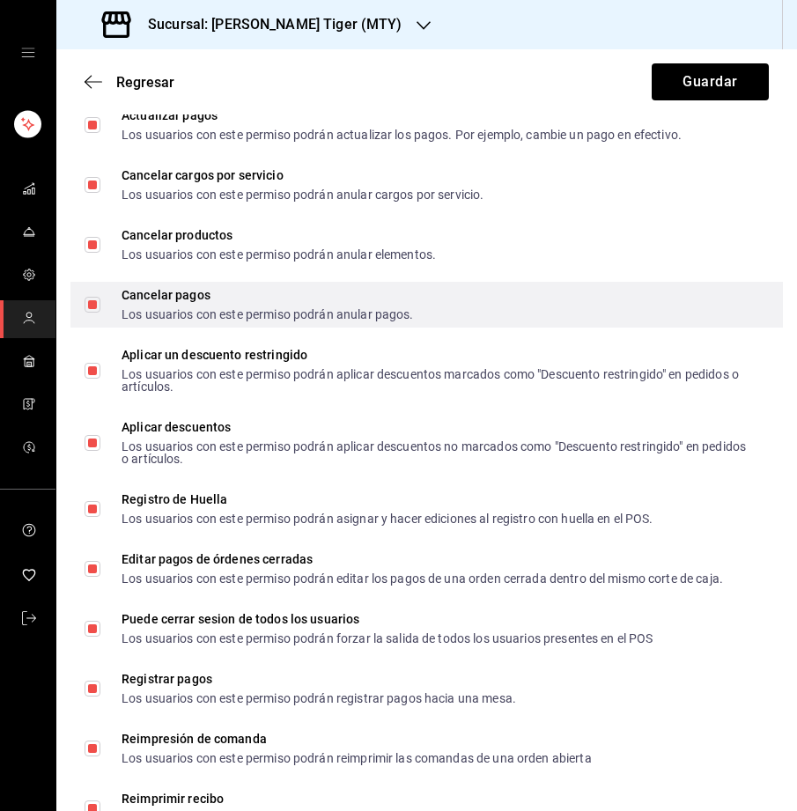
scroll to position [2787, 0]
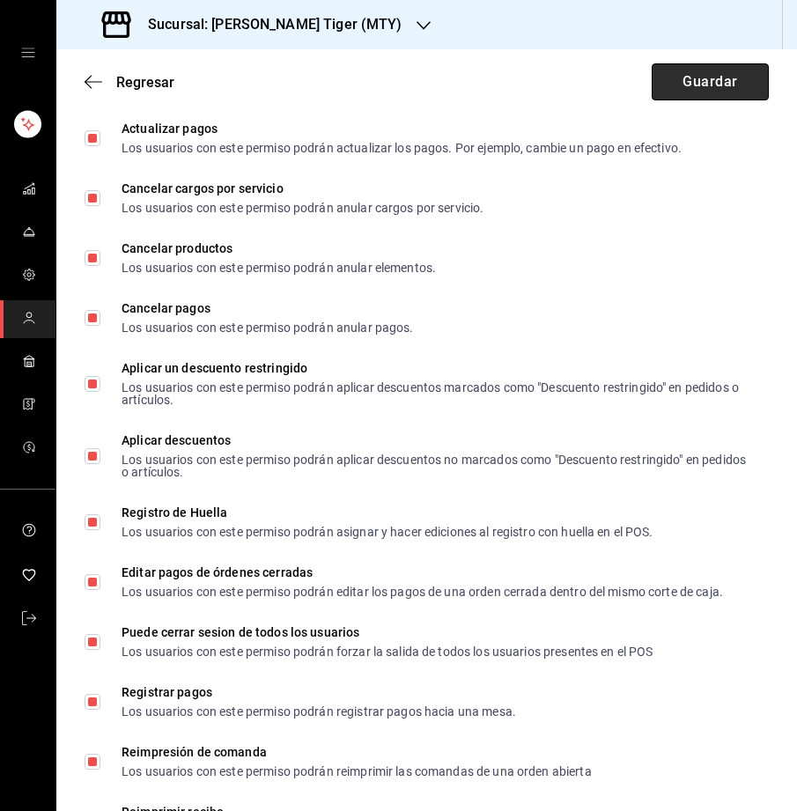
click at [710, 85] on button "Guardar" at bounding box center [709, 81] width 117 height 37
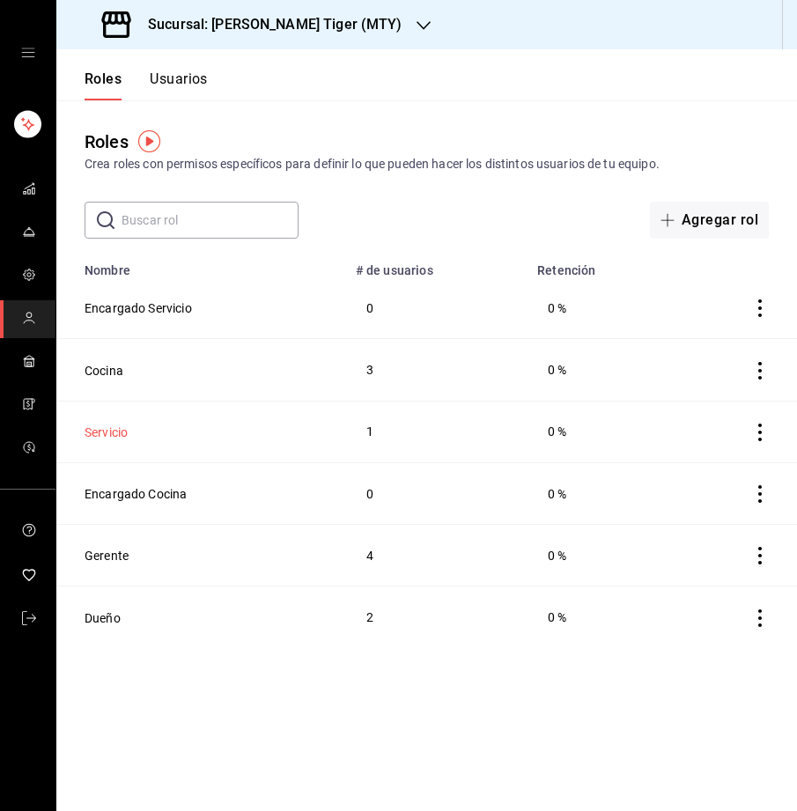
click at [116, 433] on button "Servicio" at bounding box center [106, 432] width 43 height 18
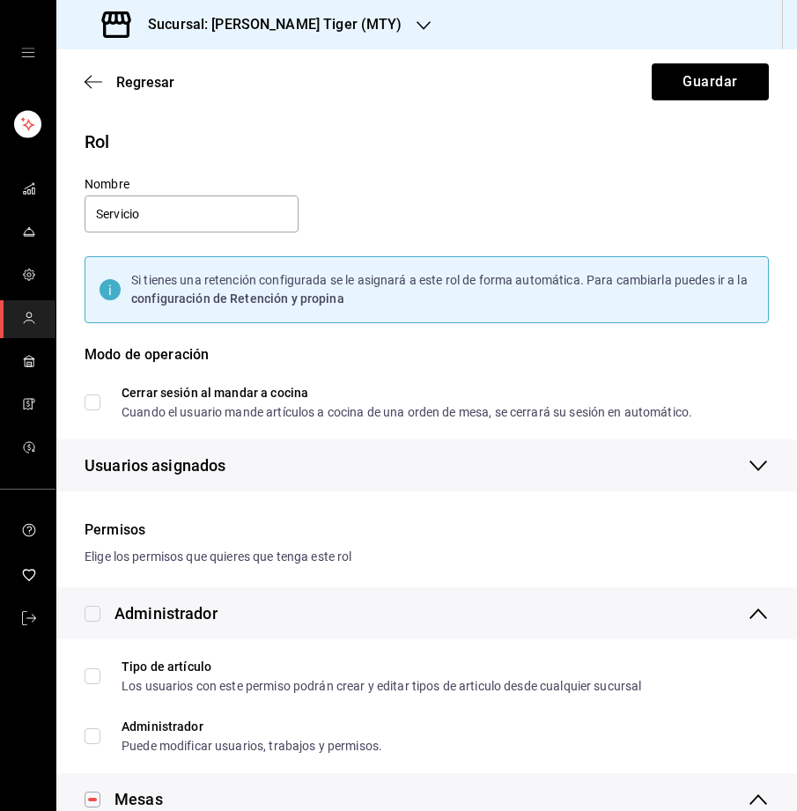
click at [92, 397] on input "Cerrar sesión al mandar a cocina Cuando el usuario mande artículos a cocina de …" at bounding box center [93, 402] width 16 height 16
checkbox input "true"
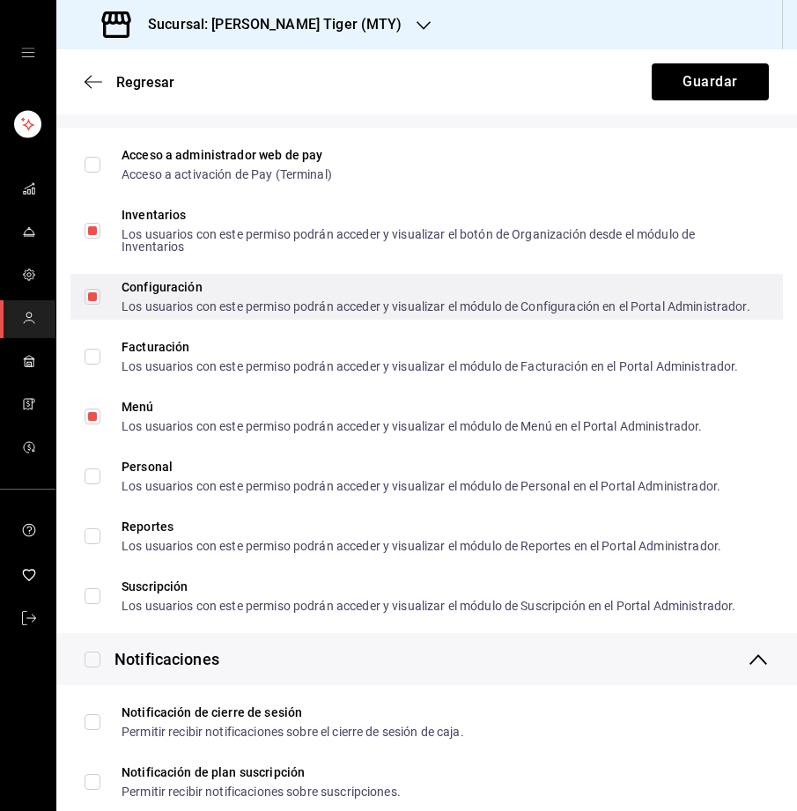
scroll to position [1198, 0]
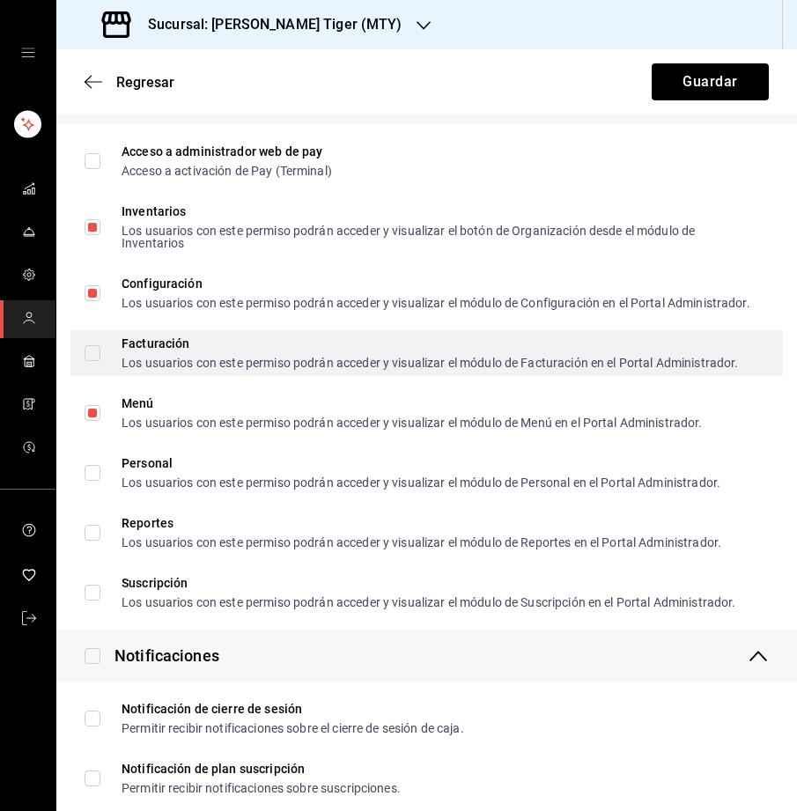
click at [91, 361] on input "Facturación Los usuarios con este permiso podrán acceder y visualizar el módulo…" at bounding box center [93, 353] width 16 height 16
checkbox input "true"
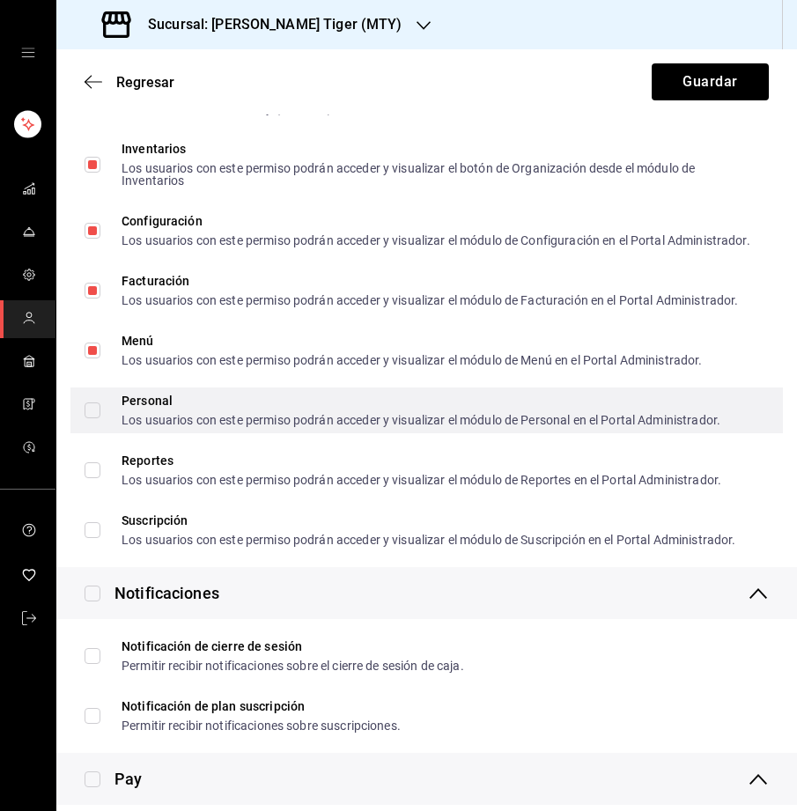
scroll to position [1265, 0]
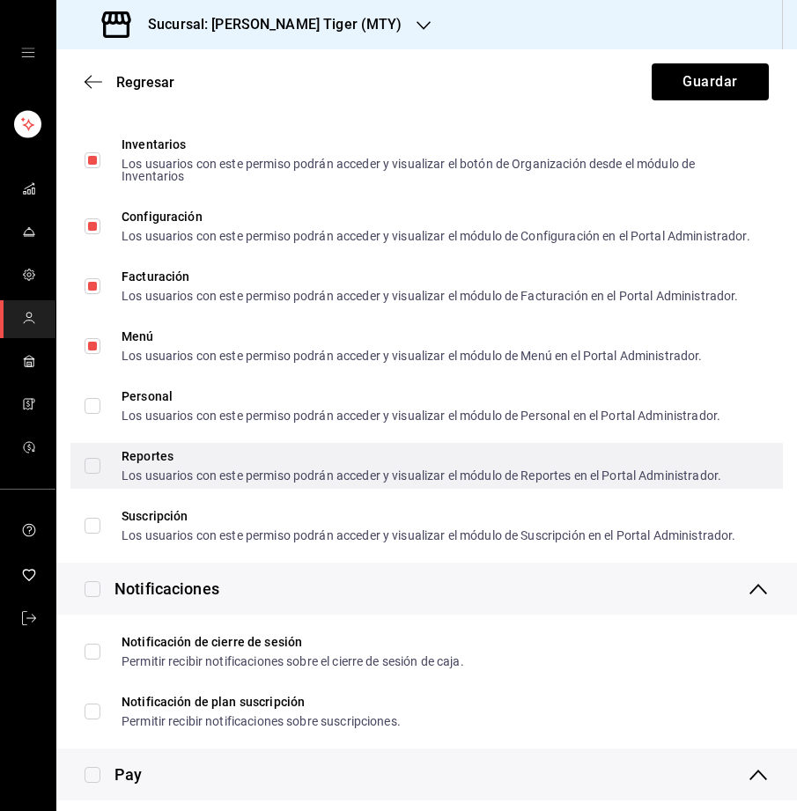
click at [94, 474] on input "Reportes Los usuarios con este permiso podrán acceder y visualizar el módulo de…" at bounding box center [93, 466] width 16 height 16
checkbox input "true"
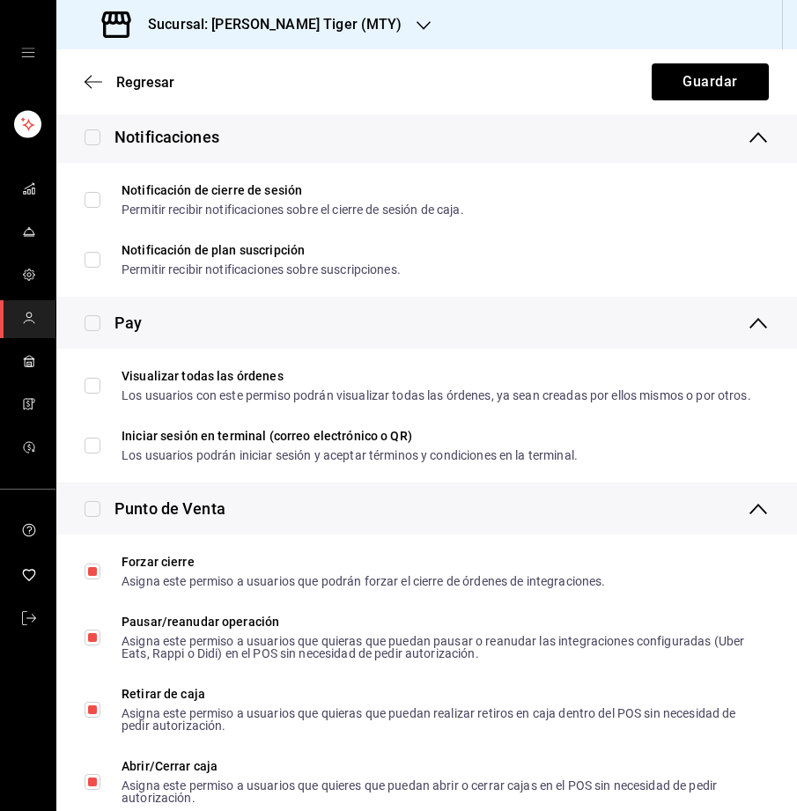
scroll to position [1718, 0]
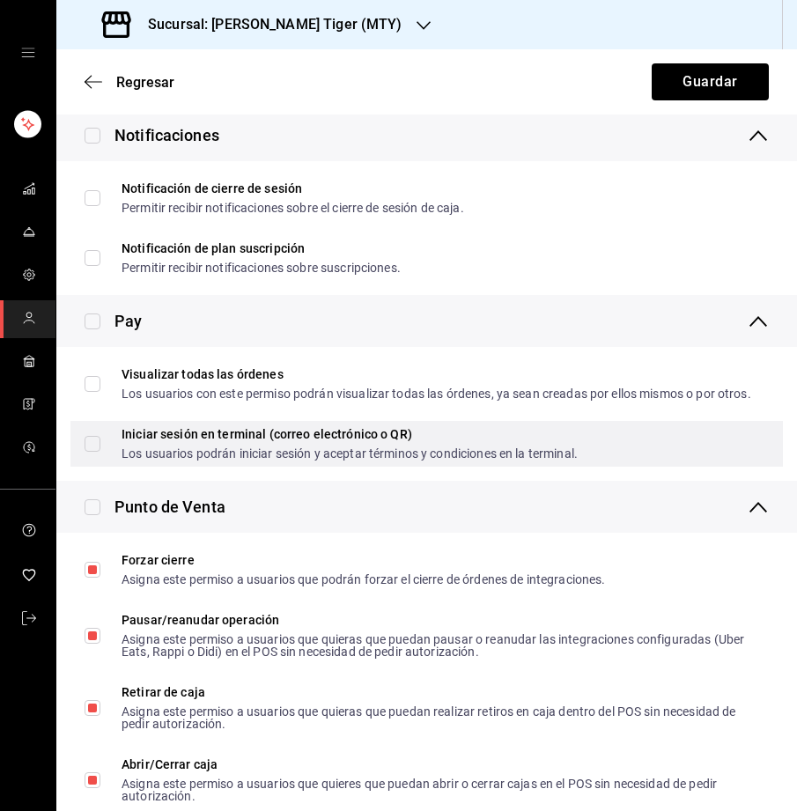
click at [93, 452] on input "Iniciar sesión en terminal (correo electrónico o QR) Los usuarios podrán inicia…" at bounding box center [93, 444] width 16 height 16
checkbox input "true"
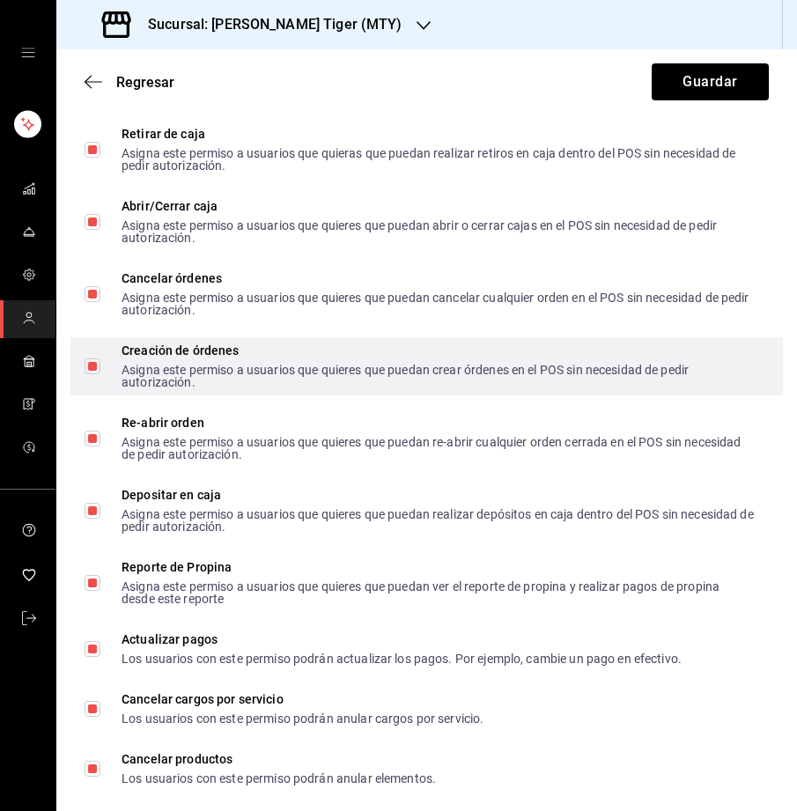
scroll to position [2283, 0]
